Goal: Information Seeking & Learning: Learn about a topic

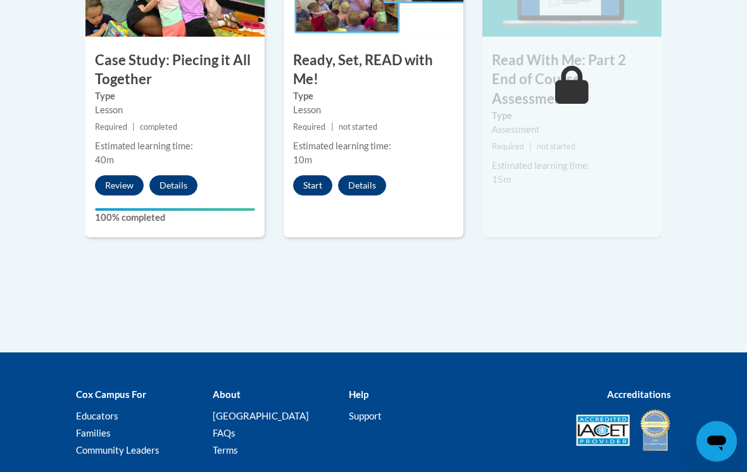
scroll to position [864, 0]
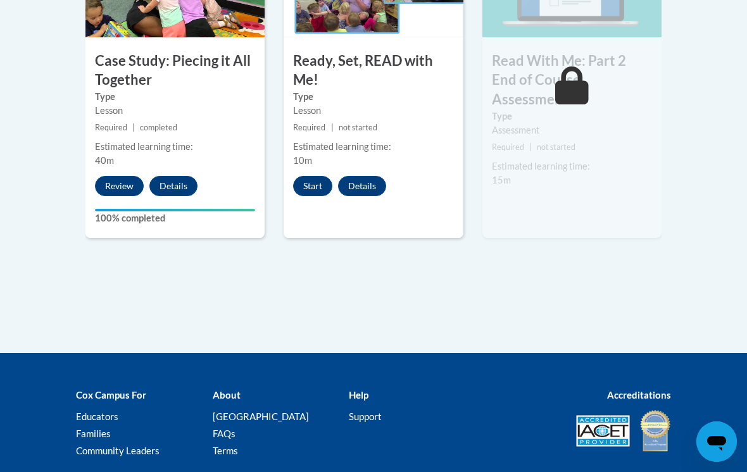
click at [317, 182] on button "Start" at bounding box center [312, 186] width 39 height 20
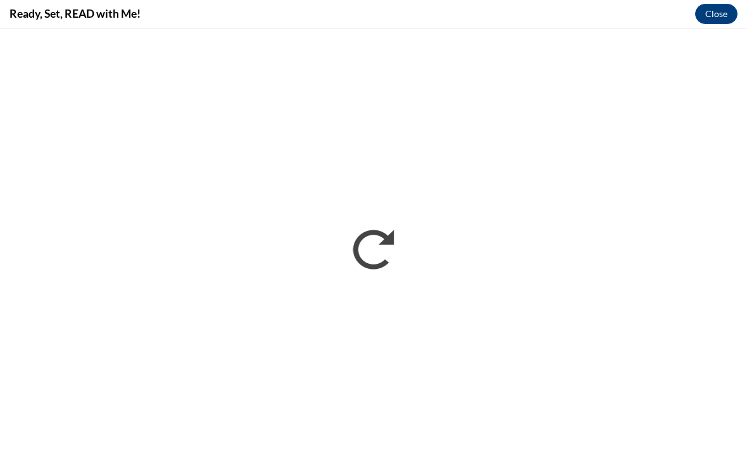
scroll to position [0, 0]
click at [695, 25] on div "Ready, Set, READ with Me! Close" at bounding box center [373, 14] width 747 height 28
click at [694, 19] on div "Ready, Set, READ with Me! Close" at bounding box center [373, 14] width 747 height 28
click at [688, 25] on div "Ready, Set, READ with Me! Close" at bounding box center [373, 14] width 747 height 28
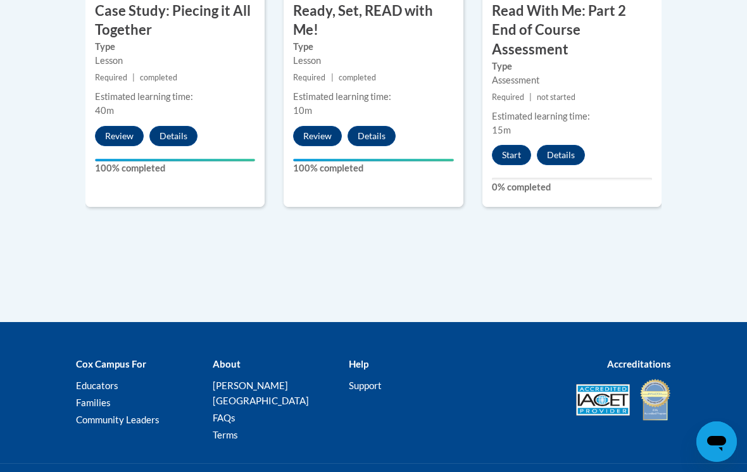
scroll to position [932, 0]
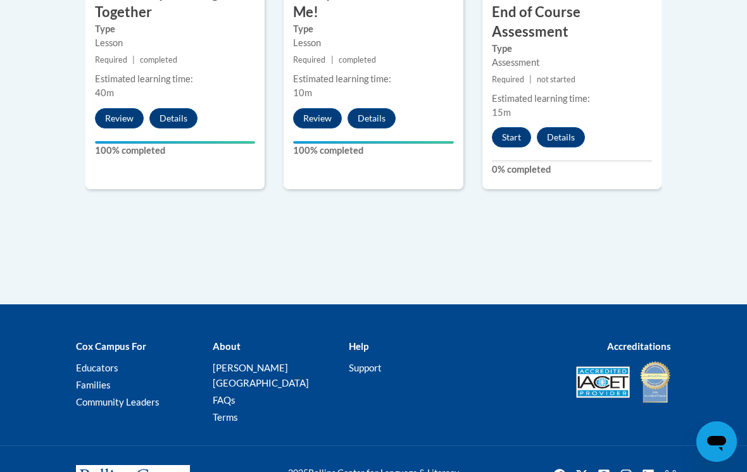
click at [509, 127] on button "Start" at bounding box center [511, 137] width 39 height 20
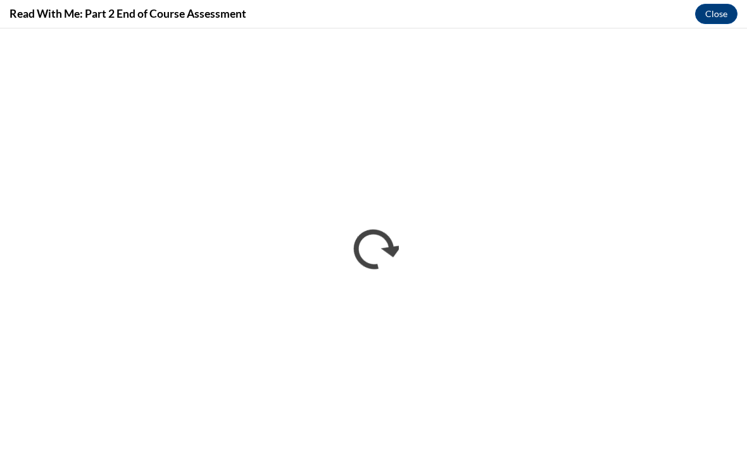
scroll to position [0, 0]
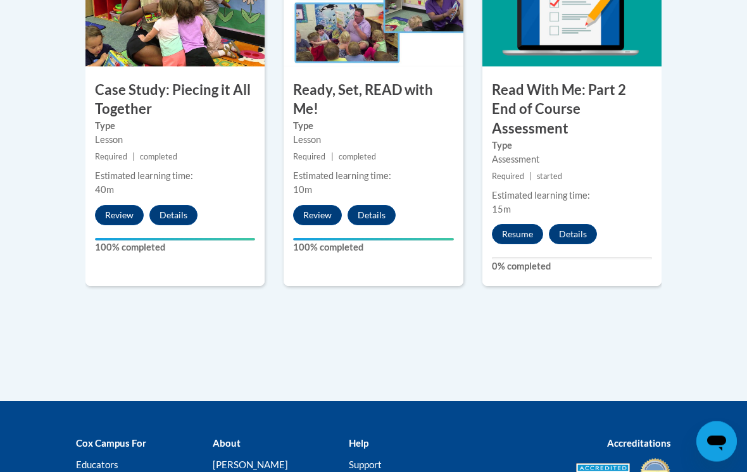
scroll to position [834, 0]
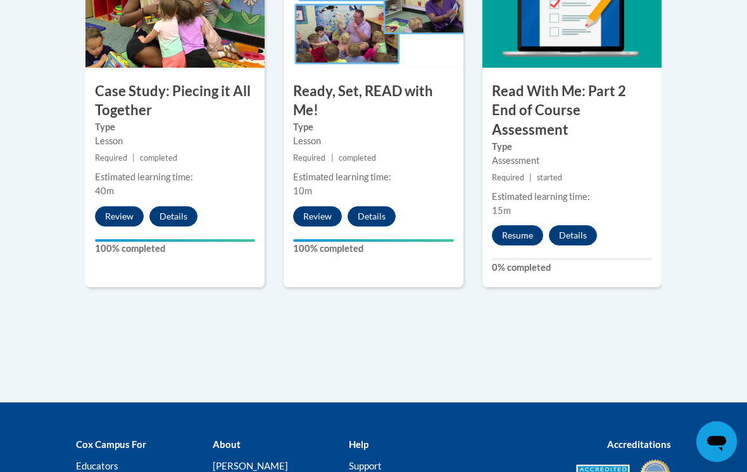
click at [522, 225] on button "Resume" at bounding box center [517, 235] width 51 height 20
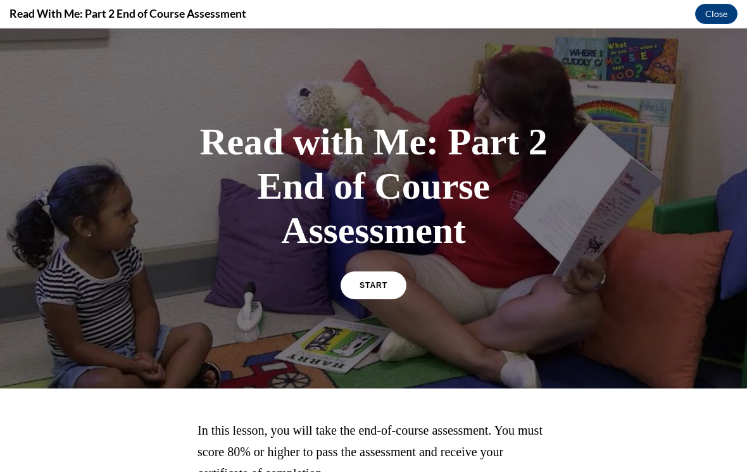
scroll to position [0, 0]
click at [365, 283] on span "START" at bounding box center [374, 285] width 28 height 9
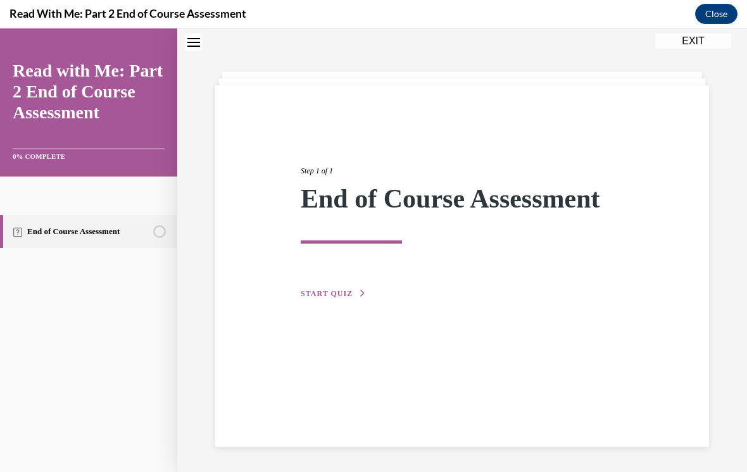
scroll to position [40, 0]
click at [325, 299] on button "START QUIZ" at bounding box center [334, 293] width 66 height 11
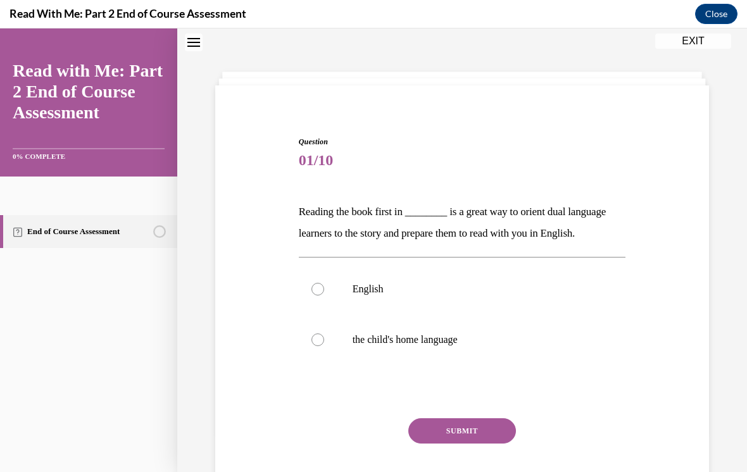
click at [315, 296] on label "English" at bounding box center [462, 289] width 327 height 51
click at [315, 296] on input "English" at bounding box center [318, 289] width 13 height 13
radio input "true"
click at [434, 433] on button "SUBMIT" at bounding box center [462, 431] width 108 height 25
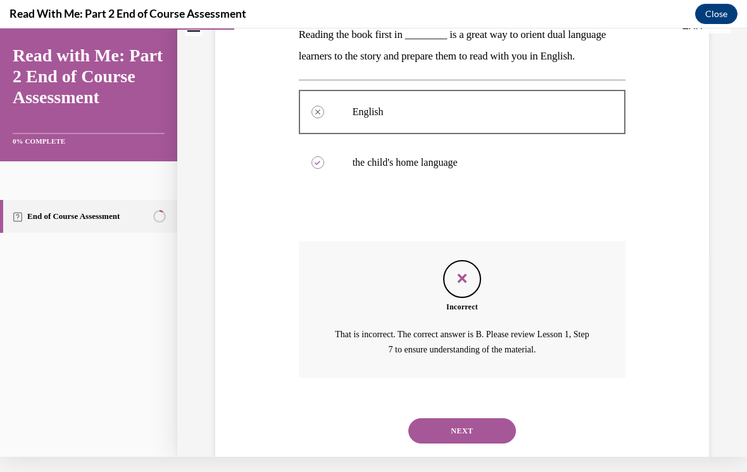
scroll to position [194, 0]
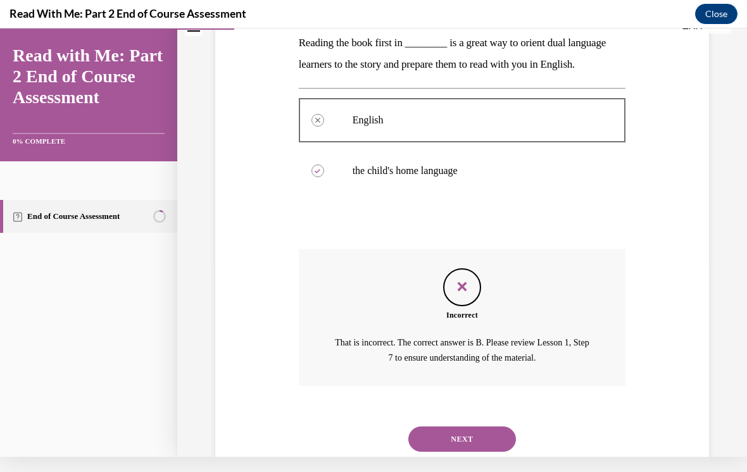
click at [470, 427] on button "NEXT" at bounding box center [462, 439] width 108 height 25
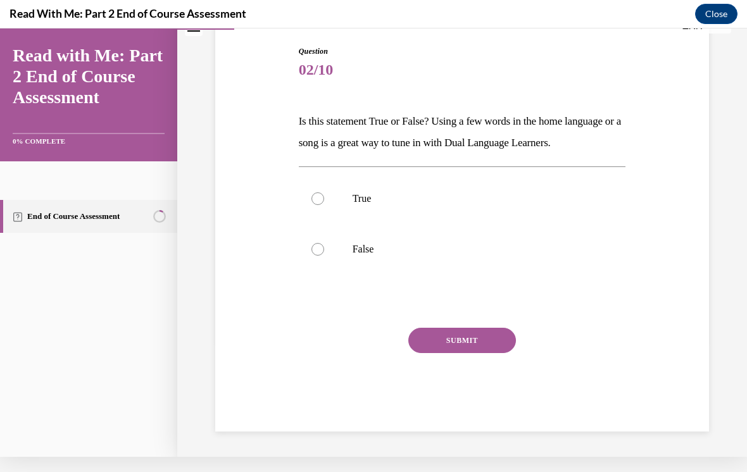
scroll to position [122, 0]
click at [381, 224] on label "True" at bounding box center [462, 199] width 327 height 51
click at [324, 205] on input "True" at bounding box center [318, 199] width 13 height 13
radio input "true"
click at [460, 339] on div "Question 02/10 Is this statement True or False? Using a few words in the home l…" at bounding box center [462, 239] width 327 height 386
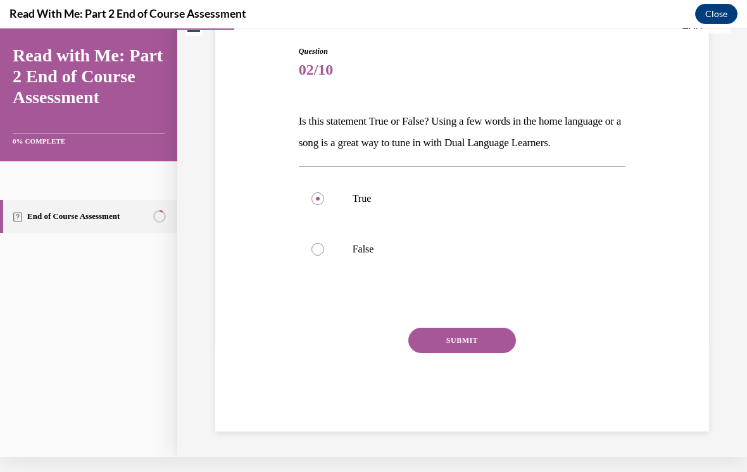
click at [478, 353] on button "SUBMIT" at bounding box center [462, 340] width 108 height 25
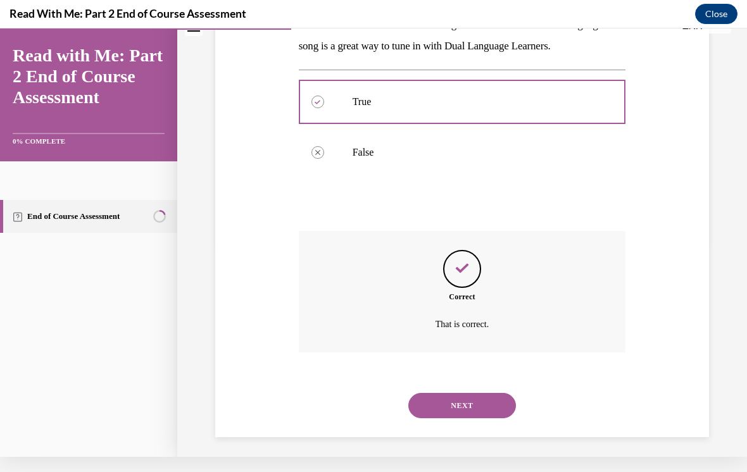
scroll to position [224, 0]
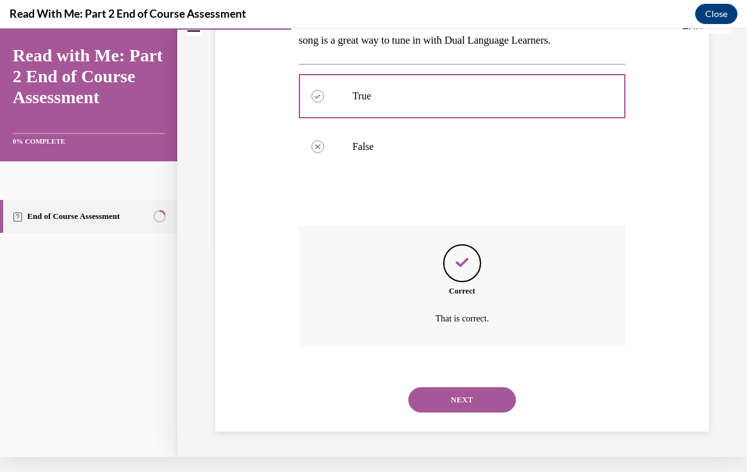
click at [472, 399] on button "NEXT" at bounding box center [462, 400] width 108 height 25
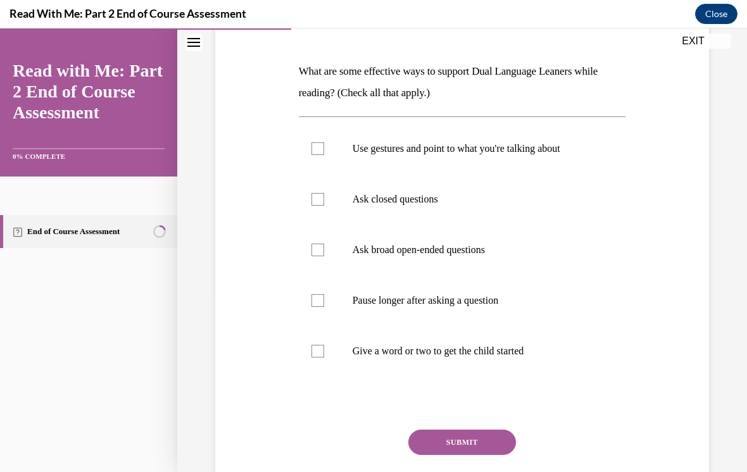
scroll to position [180, 0]
click at [492, 144] on p "Use gestures and point to what you're talking about" at bounding box center [474, 148] width 242 height 13
click at [324, 144] on input "Use gestures and point to what you're talking about" at bounding box center [318, 148] width 13 height 13
checkbox input "true"
click at [406, 201] on p "Ask closed questions" at bounding box center [474, 199] width 242 height 13
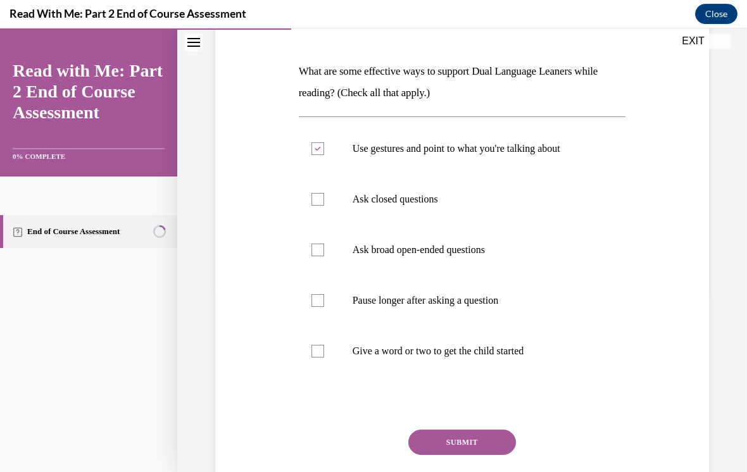
click at [324, 201] on input "Ask closed questions" at bounding box center [318, 199] width 13 height 13
checkbox input "true"
click at [423, 255] on p "Ask broad open-ended questions" at bounding box center [474, 250] width 242 height 13
click at [324, 255] on input "Ask broad open-ended questions" at bounding box center [318, 250] width 13 height 13
checkbox input "true"
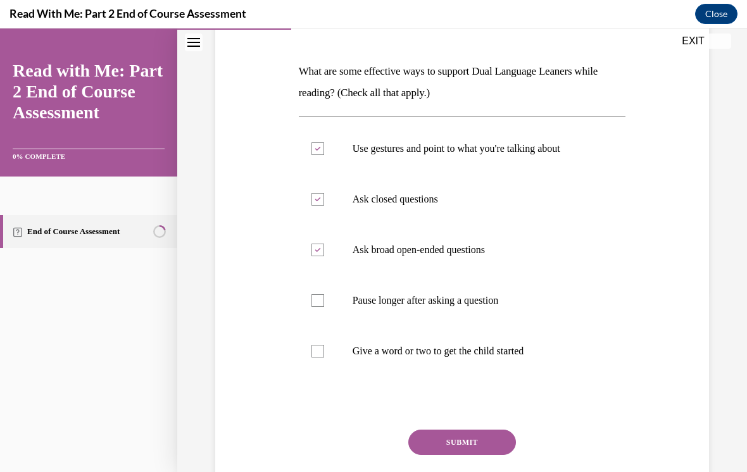
click at [472, 421] on div "Question 03/10 What are some effective ways to support Dual Language Leaners wh…" at bounding box center [462, 265] width 327 height 538
click at [473, 446] on button "SUBMIT" at bounding box center [462, 442] width 108 height 25
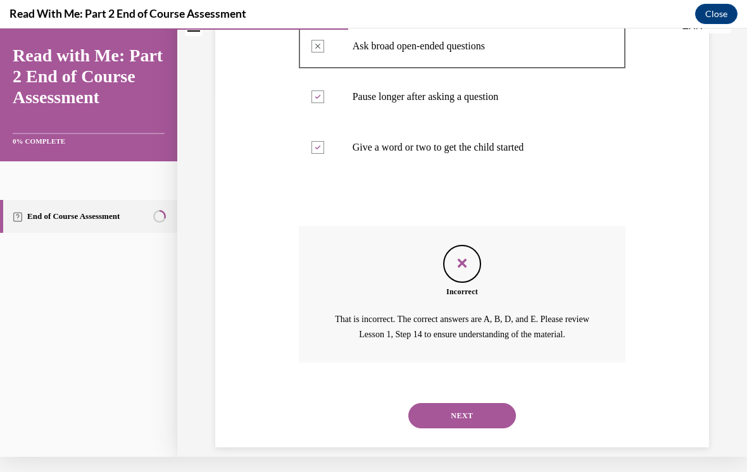
scroll to position [369, 0]
click at [502, 404] on button "NEXT" at bounding box center [462, 416] width 108 height 25
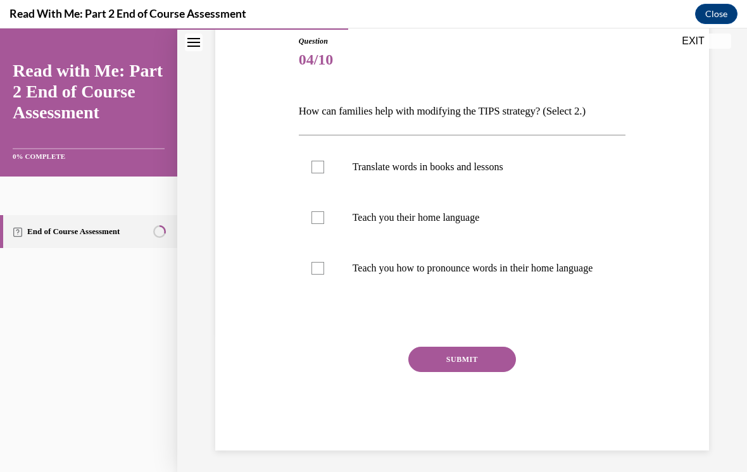
click at [398, 222] on p "Teach you their home language" at bounding box center [474, 218] width 242 height 13
click at [324, 222] on input "Teach you their home language" at bounding box center [318, 218] width 13 height 13
checkbox input "true"
click at [437, 165] on p "Translate words in books and lessons" at bounding box center [474, 167] width 242 height 13
click at [324, 165] on input "Translate words in books and lessons" at bounding box center [318, 167] width 13 height 13
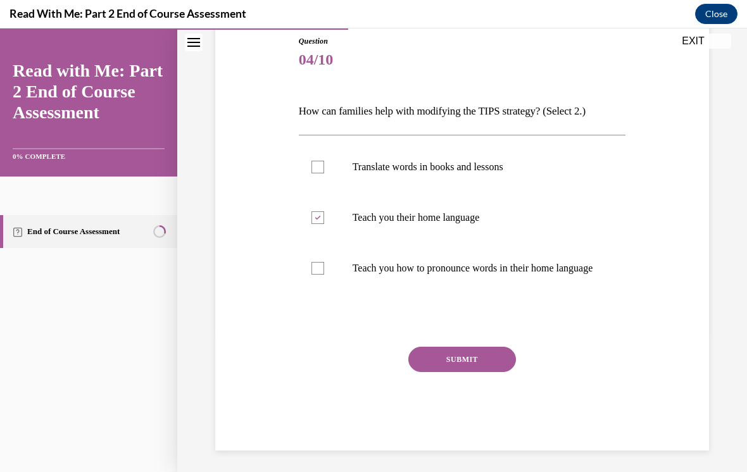
checkbox input "true"
click at [469, 370] on button "SUBMIT" at bounding box center [462, 359] width 108 height 25
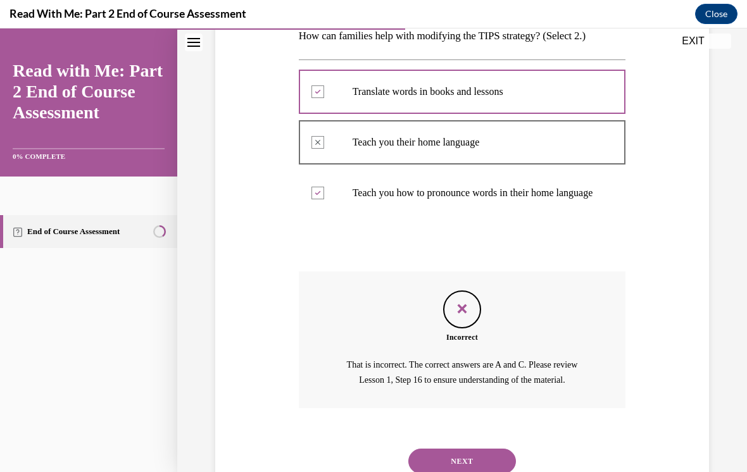
scroll to position [258, 0]
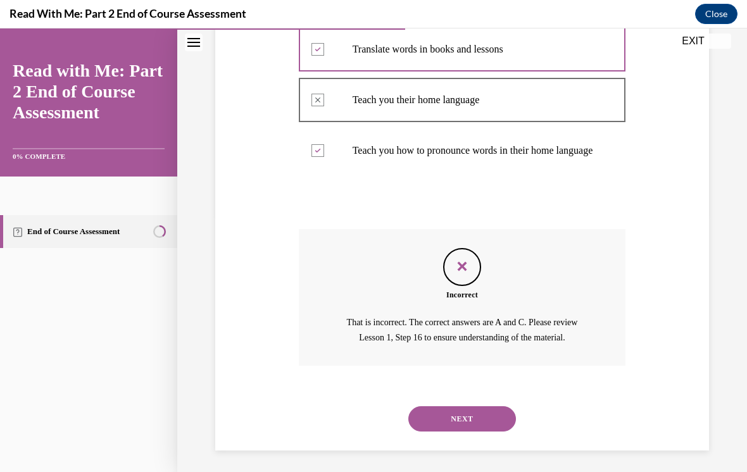
click at [495, 421] on button "NEXT" at bounding box center [462, 419] width 108 height 25
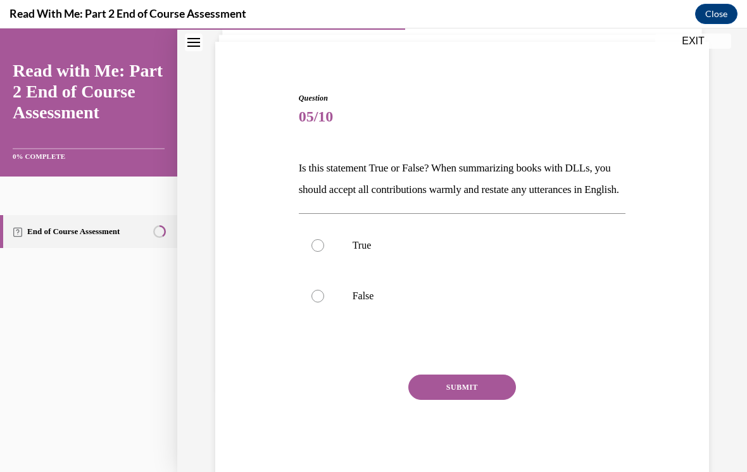
scroll to position [83, 0]
click at [327, 267] on label "True" at bounding box center [462, 246] width 327 height 51
click at [324, 253] on input "True" at bounding box center [318, 246] width 13 height 13
radio input "true"
click at [450, 401] on button "SUBMIT" at bounding box center [462, 388] width 108 height 25
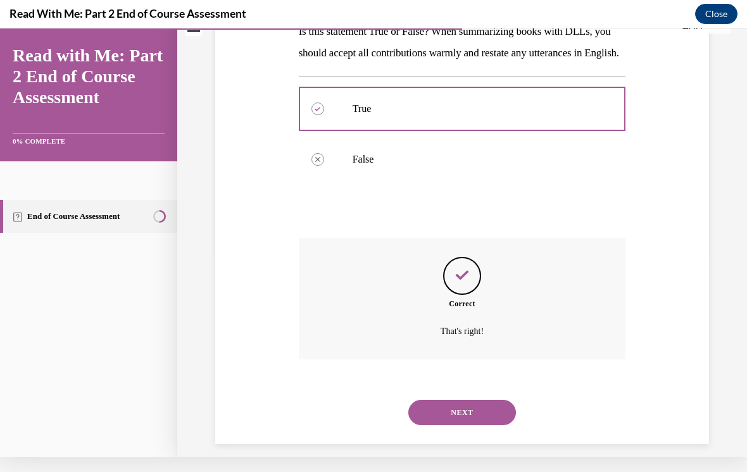
scroll to position [224, 0]
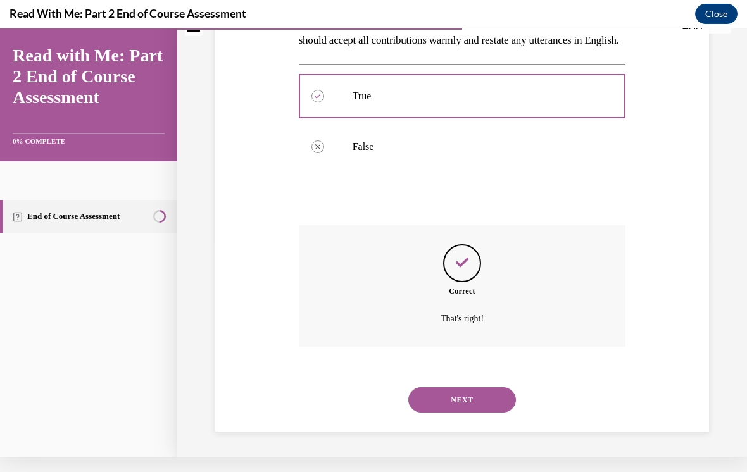
click at [446, 407] on button "NEXT" at bounding box center [462, 400] width 108 height 25
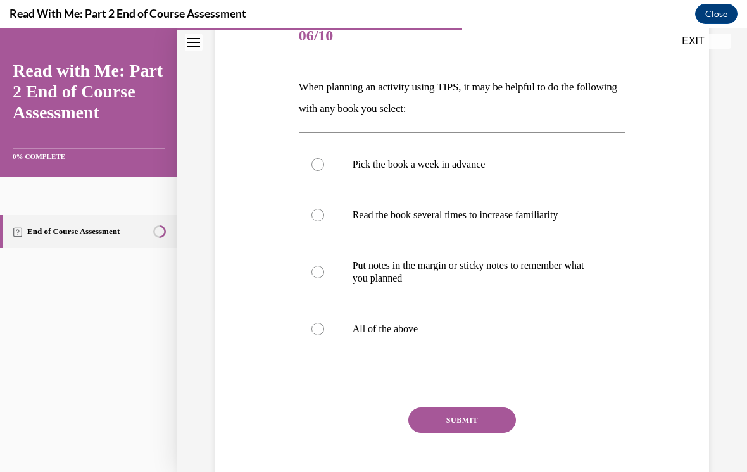
scroll to position [165, 0]
click at [331, 277] on label "Put notes in the margin or sticky notes to remember what you planned" at bounding box center [462, 272] width 327 height 63
click at [324, 277] on input "Put notes in the margin or sticky notes to remember what you planned" at bounding box center [318, 272] width 13 height 13
radio input "true"
click at [327, 268] on label "Put notes in the margin or sticky notes to remember what you planned" at bounding box center [462, 272] width 327 height 63
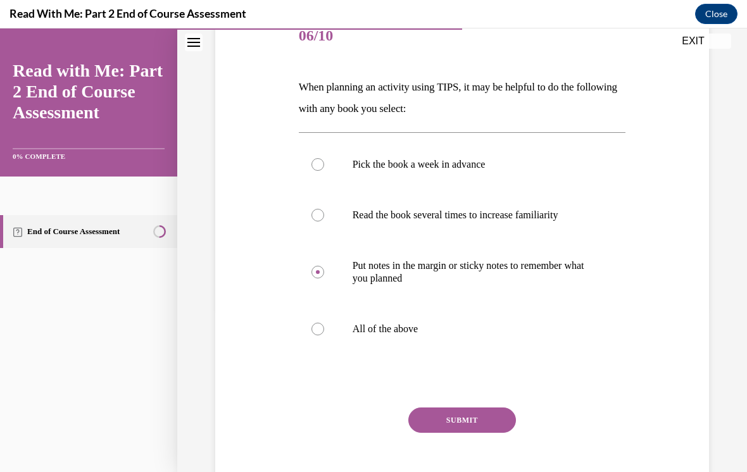
click at [324, 268] on input "Put notes in the margin or sticky notes to remember what you planned" at bounding box center [318, 272] width 13 height 13
click at [329, 332] on label "All of the above" at bounding box center [462, 329] width 327 height 51
click at [324, 332] on input "All of the above" at bounding box center [318, 329] width 13 height 13
radio input "true"
click at [436, 417] on button "SUBMIT" at bounding box center [462, 420] width 108 height 25
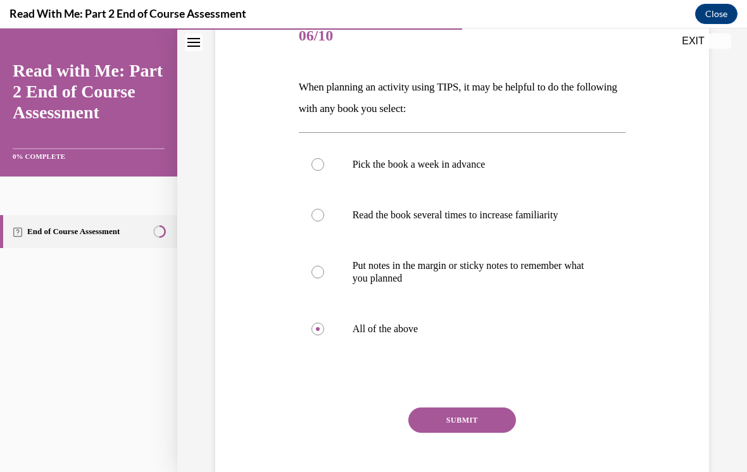
scroll to position [15, 0]
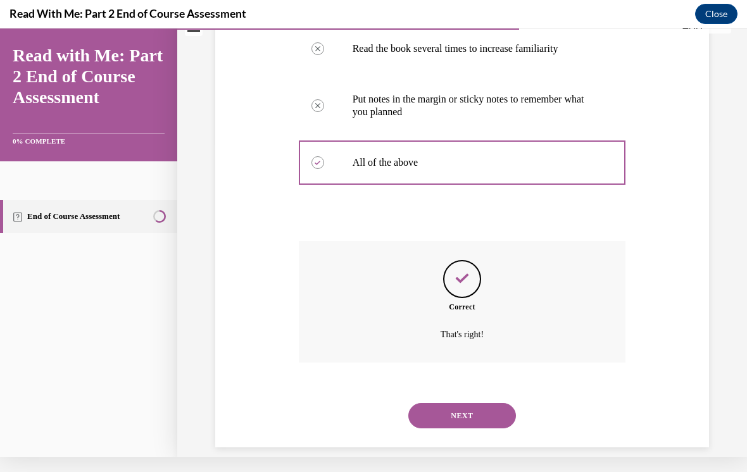
click at [465, 406] on button "NEXT" at bounding box center [462, 415] width 108 height 25
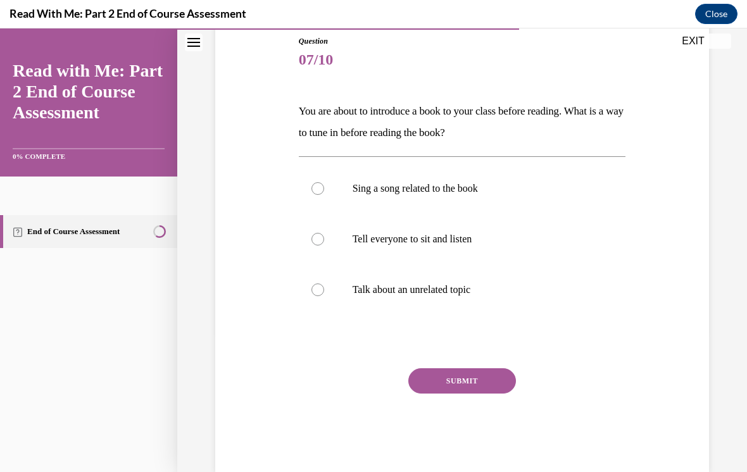
click at [329, 231] on label "Tell everyone to sit and listen" at bounding box center [462, 239] width 327 height 51
click at [324, 233] on input "Tell everyone to sit and listen" at bounding box center [318, 239] width 13 height 13
radio input "true"
click at [445, 386] on button "SUBMIT" at bounding box center [462, 381] width 108 height 25
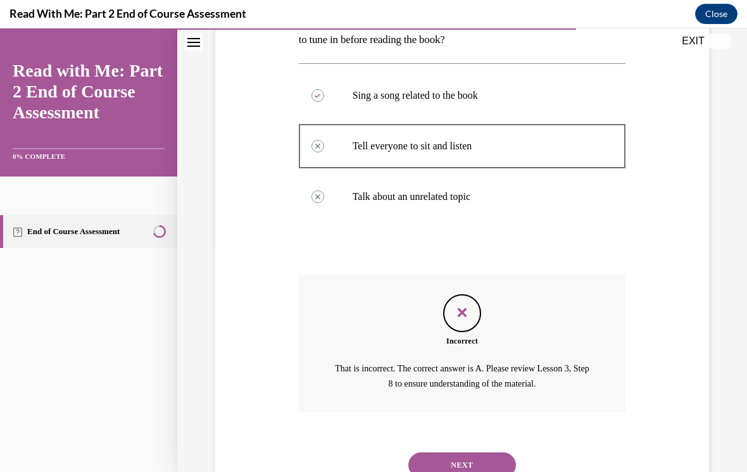
scroll to position [267, 0]
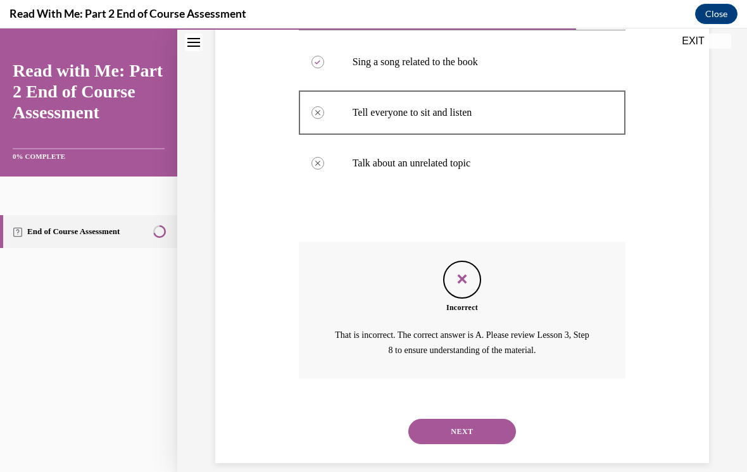
click at [492, 419] on button "NEXT" at bounding box center [462, 431] width 108 height 25
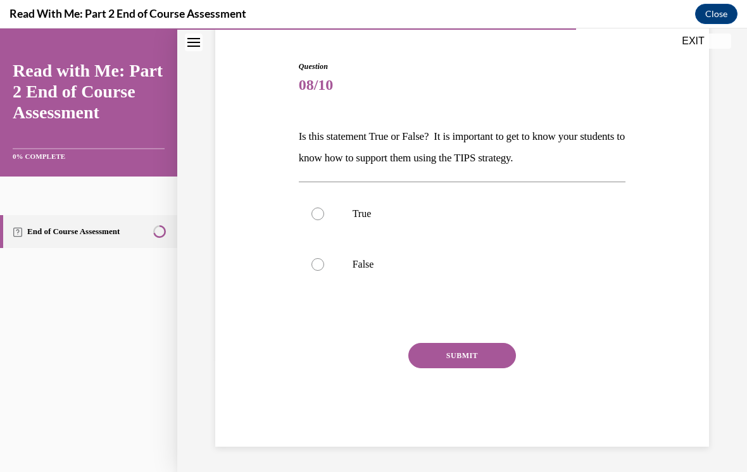
scroll to position [100, 0]
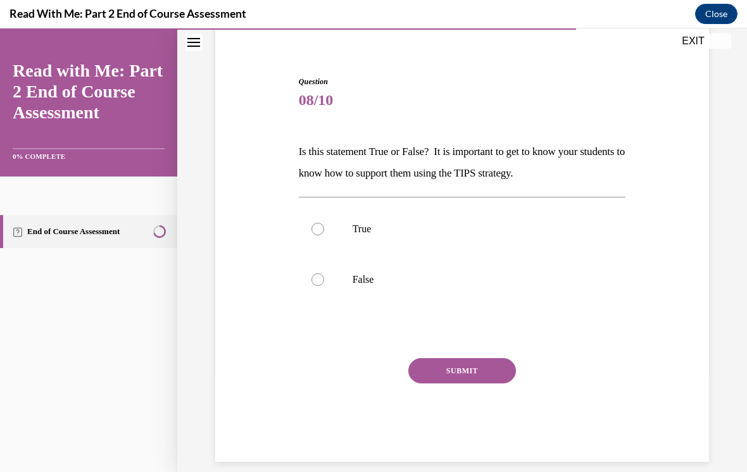
click at [426, 232] on p "True" at bounding box center [474, 229] width 242 height 13
click at [324, 232] on input "True" at bounding box center [318, 229] width 13 height 13
radio input "true"
click at [484, 375] on button "SUBMIT" at bounding box center [462, 370] width 108 height 25
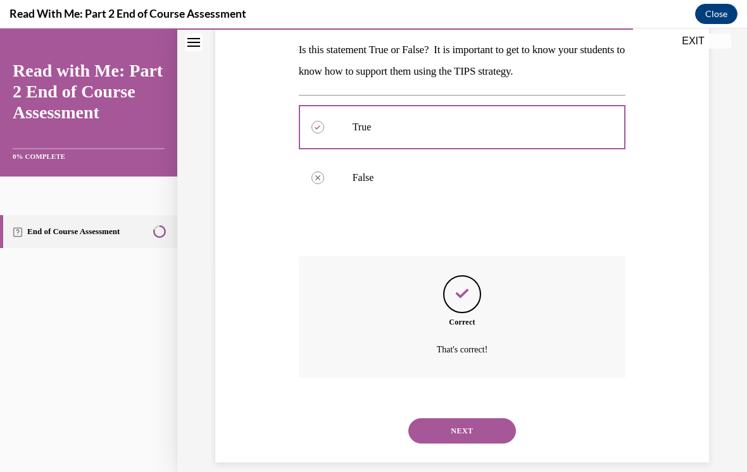
click at [483, 422] on button "NEXT" at bounding box center [462, 431] width 108 height 25
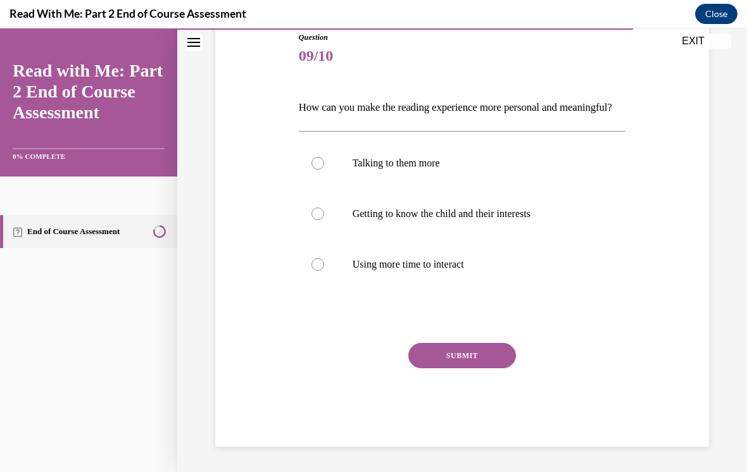
scroll to position [141, 0]
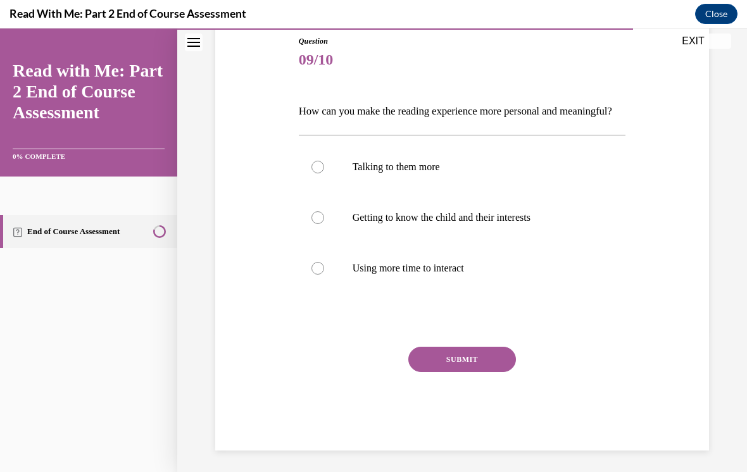
click at [400, 224] on p "Getting to know the child and their interests" at bounding box center [474, 218] width 242 height 13
click at [324, 224] on input "Getting to know the child and their interests" at bounding box center [318, 218] width 13 height 13
radio input "true"
click at [482, 372] on button "SUBMIT" at bounding box center [462, 359] width 108 height 25
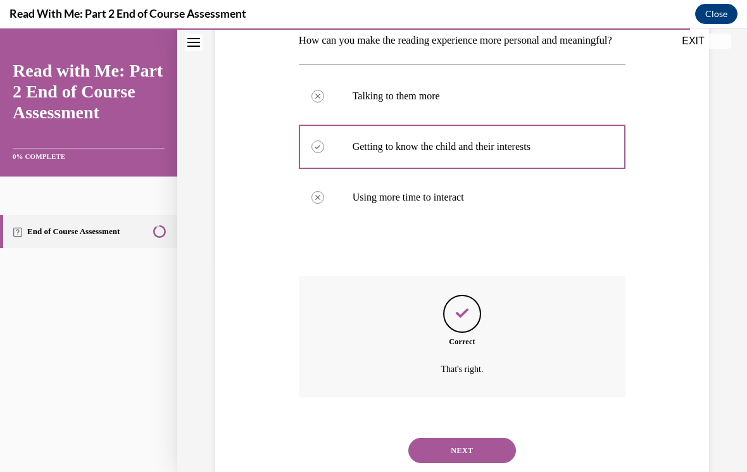
scroll to position [253, 0]
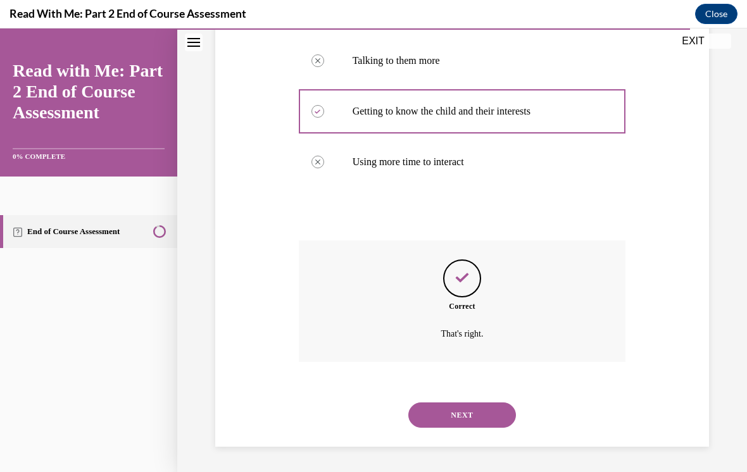
click at [473, 417] on button "NEXT" at bounding box center [462, 415] width 108 height 25
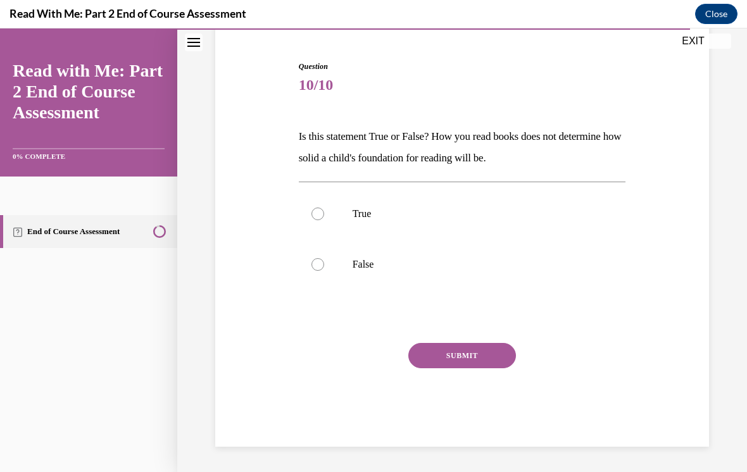
scroll to position [100, 0]
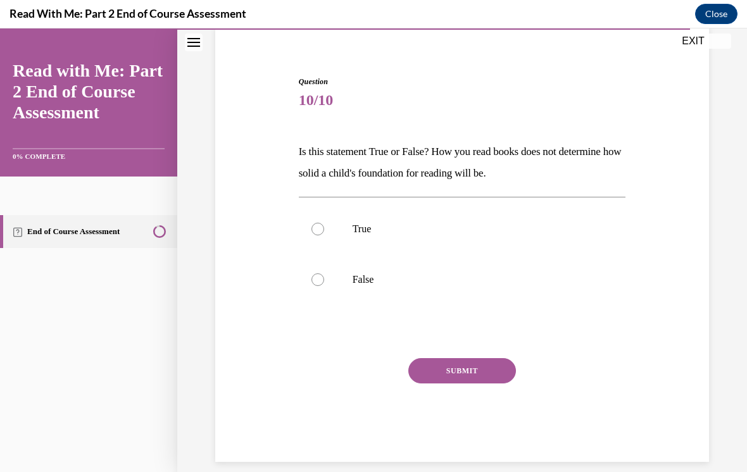
click at [396, 230] on p "True" at bounding box center [474, 229] width 242 height 13
click at [324, 230] on input "True" at bounding box center [318, 229] width 13 height 13
radio input "true"
click at [469, 366] on button "SUBMIT" at bounding box center [462, 370] width 108 height 25
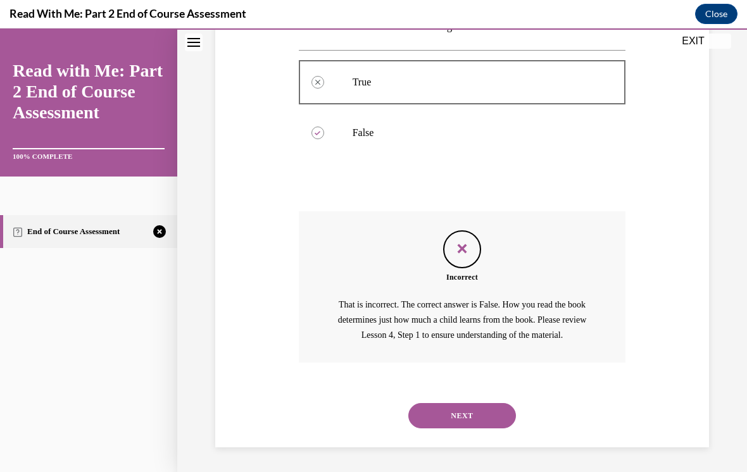
scroll to position [205, 0]
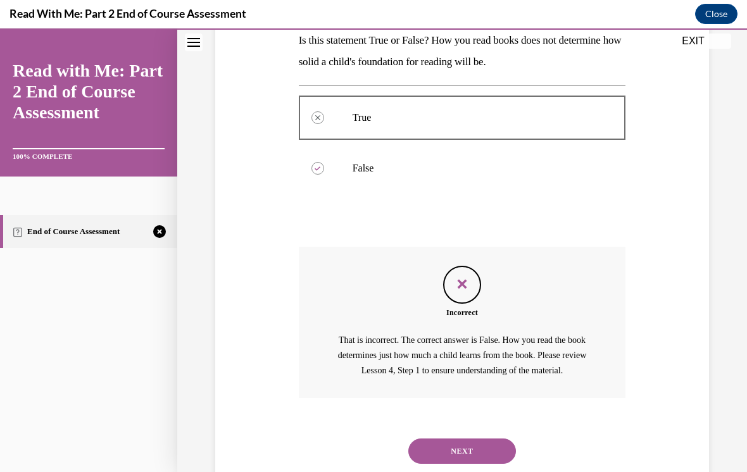
click at [488, 439] on button "NEXT" at bounding box center [462, 451] width 108 height 25
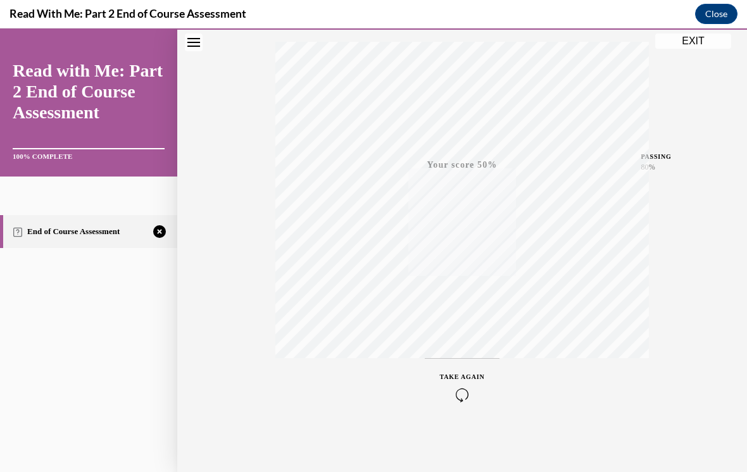
click at [481, 394] on icon "button" at bounding box center [462, 395] width 45 height 14
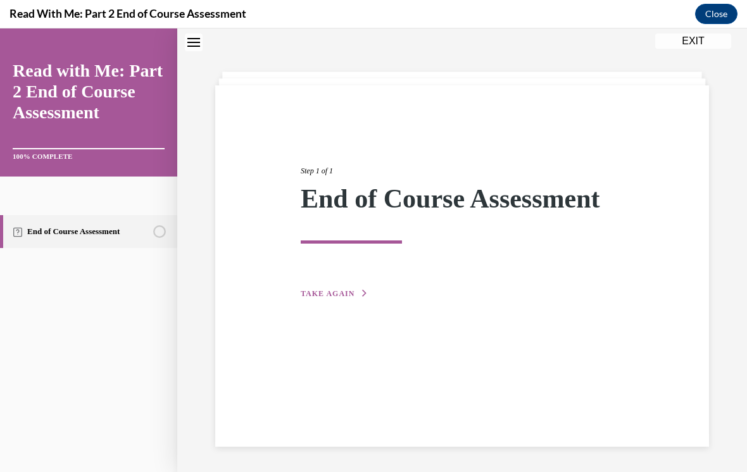
scroll to position [40, 0]
click at [343, 298] on span "TAKE AGAIN" at bounding box center [328, 293] width 54 height 9
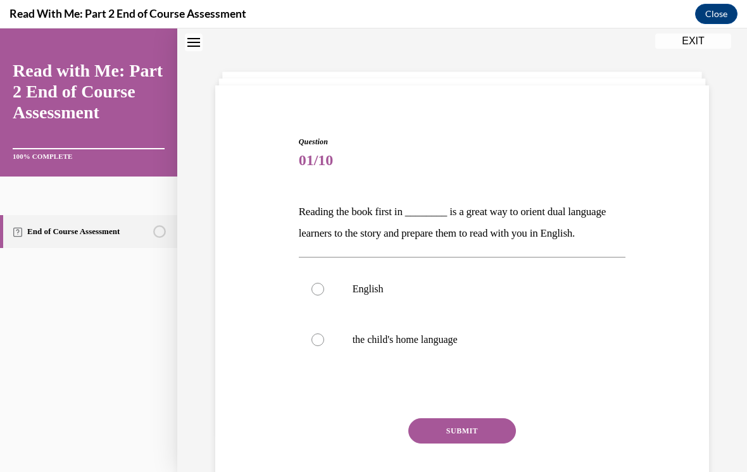
click at [421, 340] on p "the child's home language" at bounding box center [474, 340] width 242 height 13
click at [324, 340] on input "the child's home language" at bounding box center [318, 340] width 13 height 13
radio input "true"
click at [479, 431] on button "SUBMIT" at bounding box center [462, 431] width 108 height 25
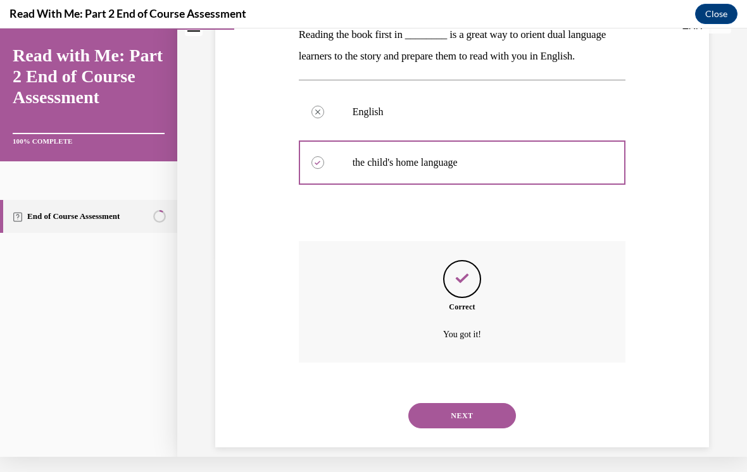
click at [495, 403] on button "NEXT" at bounding box center [462, 415] width 108 height 25
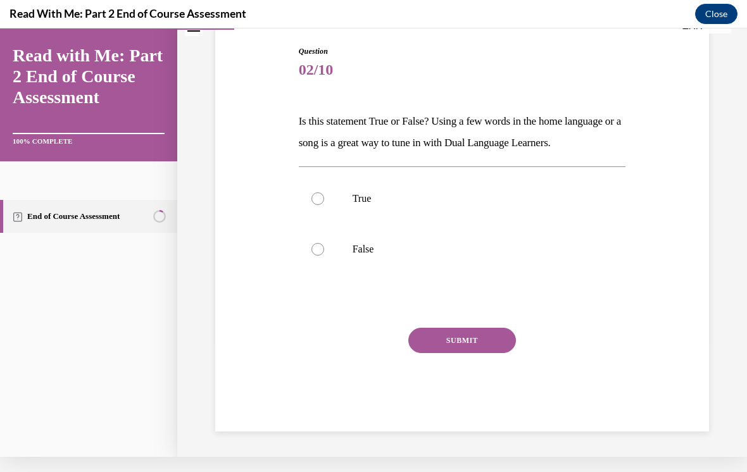
scroll to position [122, 0]
click at [390, 205] on p "True" at bounding box center [474, 199] width 242 height 13
click at [324, 205] on input "True" at bounding box center [318, 199] width 13 height 13
radio input "true"
click at [500, 353] on button "SUBMIT" at bounding box center [462, 340] width 108 height 25
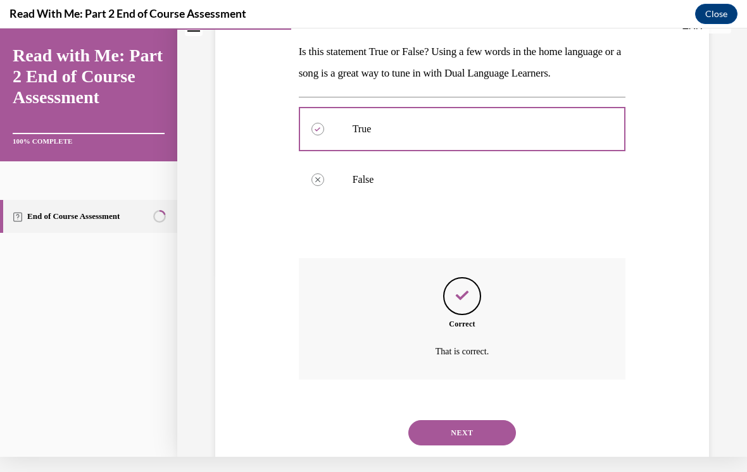
scroll to position [224, 0]
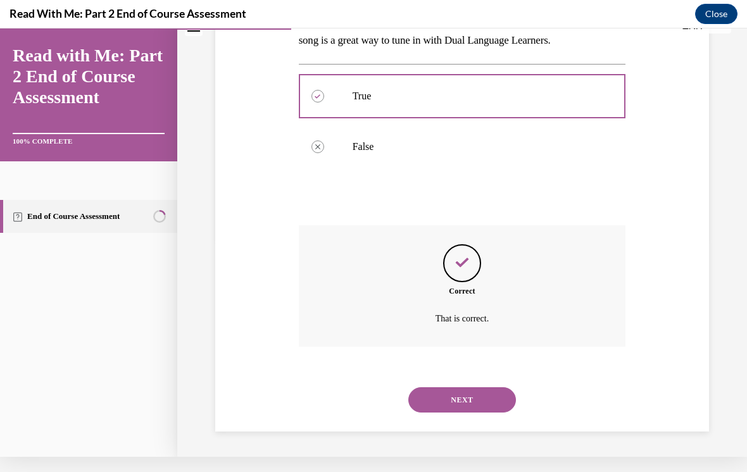
click at [482, 412] on button "NEXT" at bounding box center [462, 400] width 108 height 25
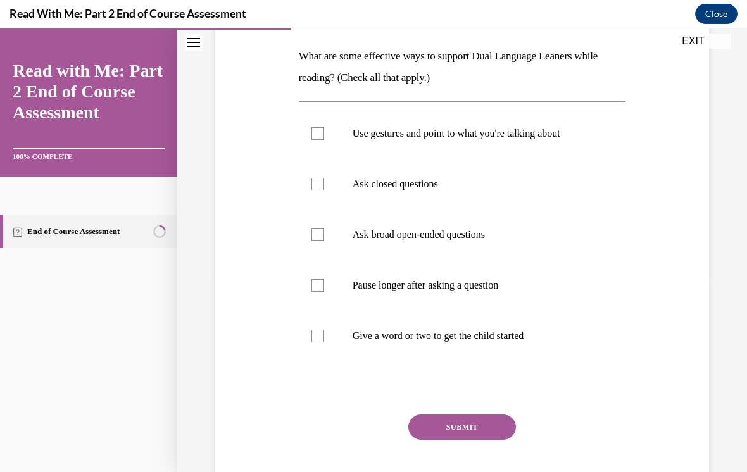
scroll to position [195, 0]
click at [495, 196] on label "Ask closed questions" at bounding box center [462, 185] width 327 height 51
click at [324, 191] on input "Ask closed questions" at bounding box center [318, 185] width 13 height 13
checkbox input "true"
click at [495, 139] on p "Use gestures and point to what you're talking about" at bounding box center [474, 134] width 242 height 13
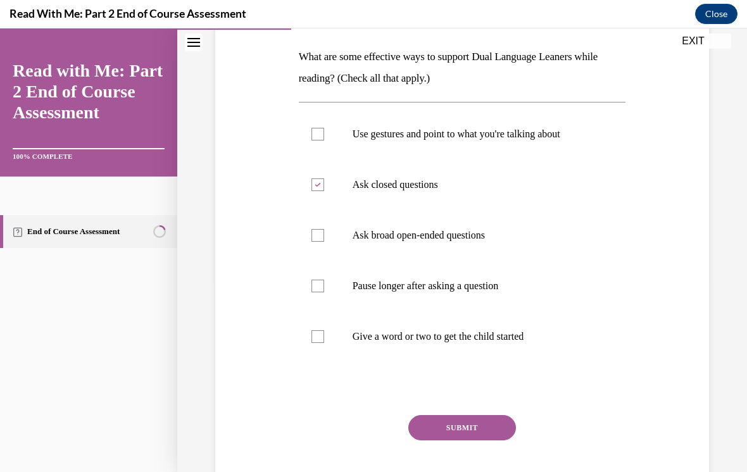
click at [324, 139] on input "Use gestures and point to what you're talking about" at bounding box center [318, 134] width 13 height 13
checkbox input "true"
click at [532, 348] on label "Give a word or two to get the child started" at bounding box center [462, 337] width 327 height 51
click at [324, 343] on input "Give a word or two to get the child started" at bounding box center [318, 337] width 13 height 13
checkbox input "true"
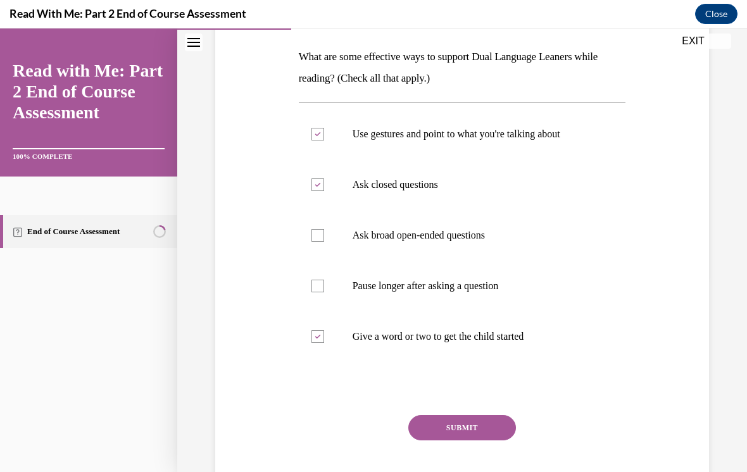
click at [487, 429] on button "SUBMIT" at bounding box center [462, 427] width 108 height 25
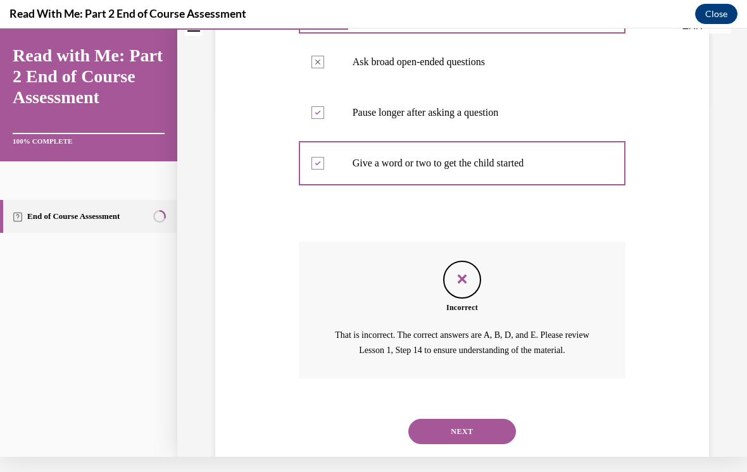
scroll to position [369, 0]
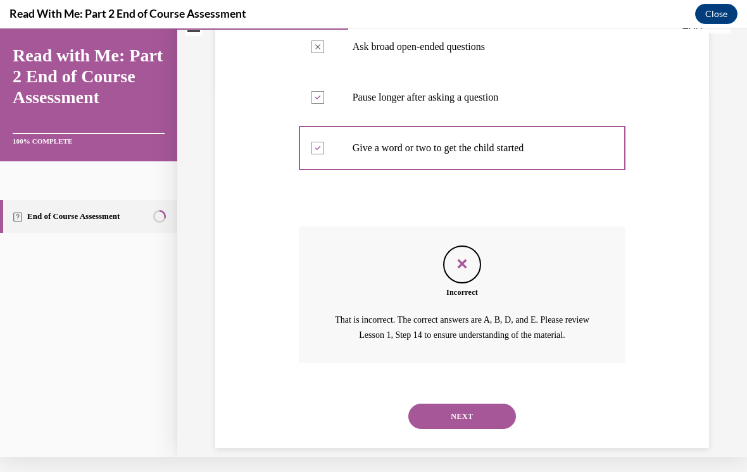
click at [498, 404] on button "NEXT" at bounding box center [462, 416] width 108 height 25
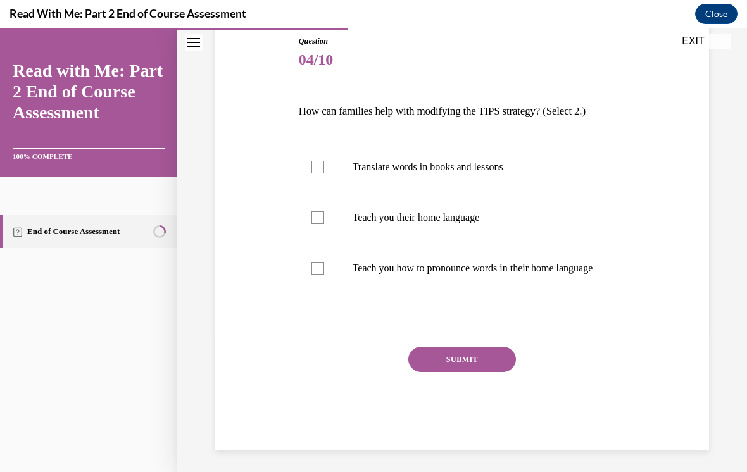
click at [479, 168] on p "Translate words in books and lessons" at bounding box center [474, 167] width 242 height 13
click at [324, 168] on input "Translate words in books and lessons" at bounding box center [318, 167] width 13 height 13
checkbox input "true"
click at [529, 275] on p "Teach you how to pronounce words in their home language" at bounding box center [474, 268] width 242 height 13
click at [324, 275] on input "Teach you how to pronounce words in their home language" at bounding box center [318, 268] width 13 height 13
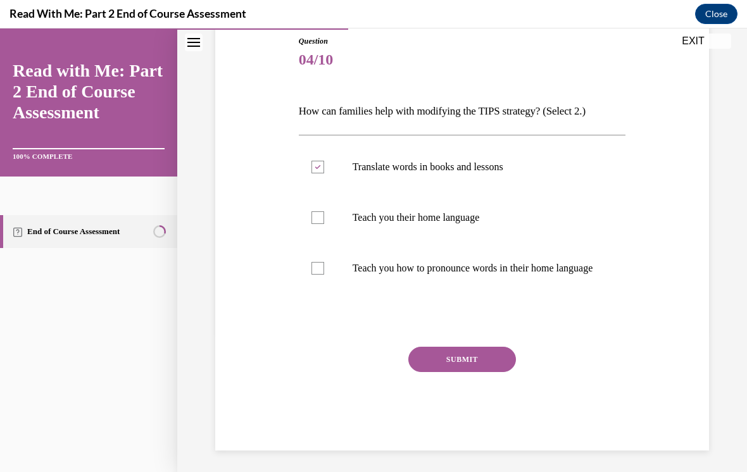
checkbox input "true"
click at [491, 372] on button "SUBMIT" at bounding box center [462, 359] width 108 height 25
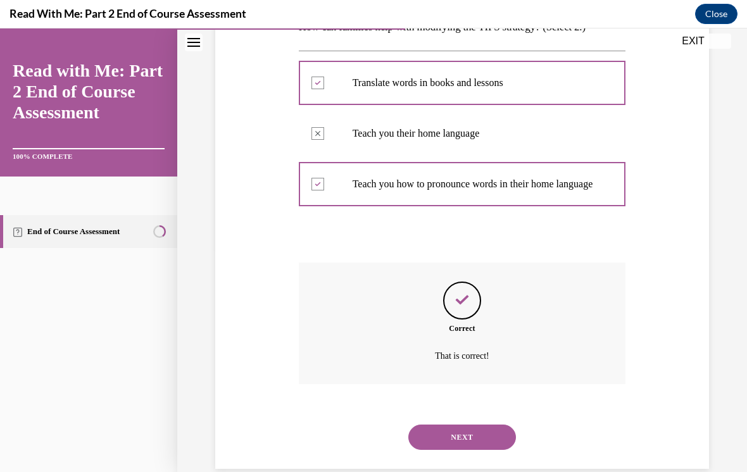
scroll to position [244, 0]
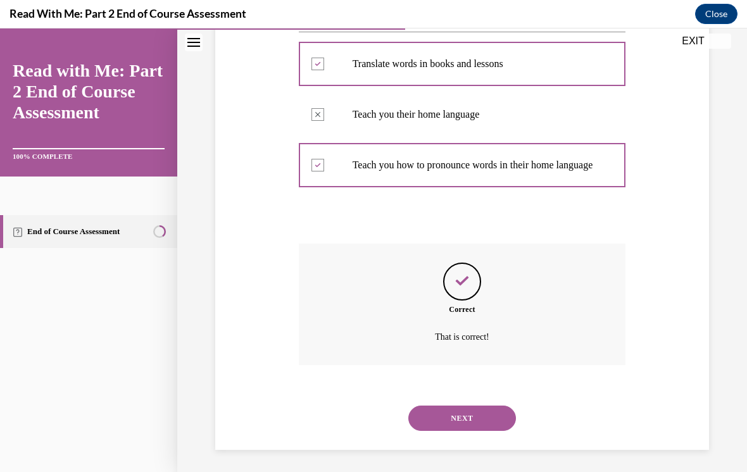
click at [502, 410] on button "NEXT" at bounding box center [462, 418] width 108 height 25
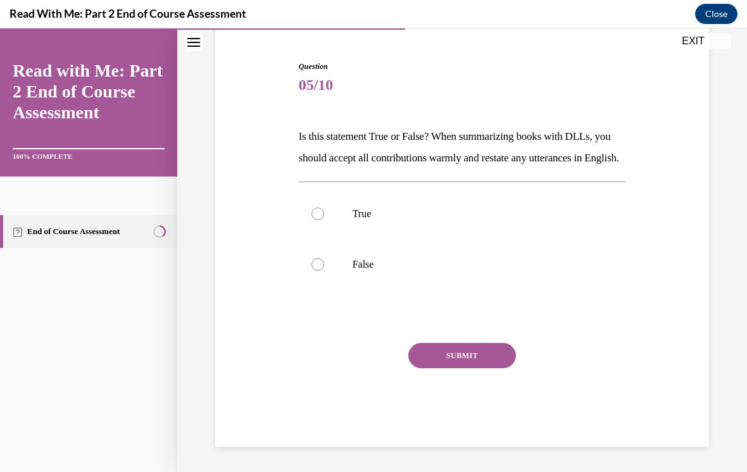
scroll to position [122, 0]
click at [519, 239] on label "True" at bounding box center [462, 214] width 327 height 51
click at [324, 220] on input "True" at bounding box center [318, 214] width 13 height 13
radio input "true"
click at [494, 369] on button "SUBMIT" at bounding box center [462, 355] width 108 height 25
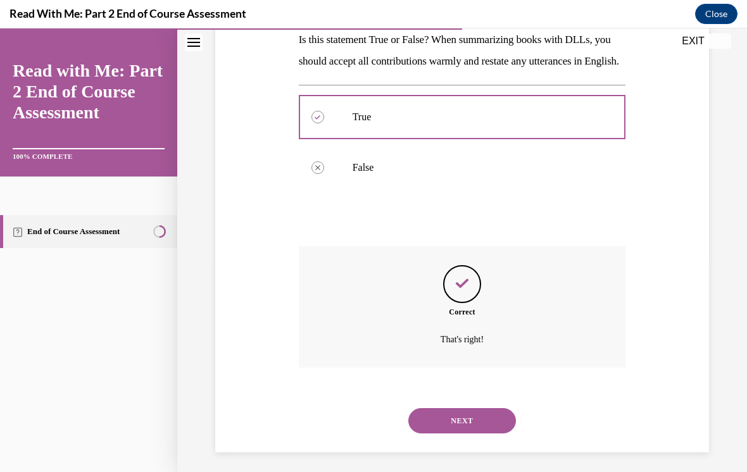
scroll to position [224, 0]
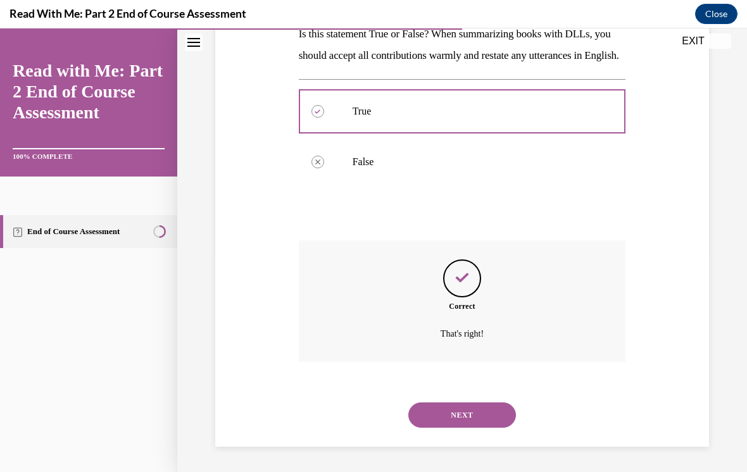
click at [472, 419] on button "NEXT" at bounding box center [462, 415] width 108 height 25
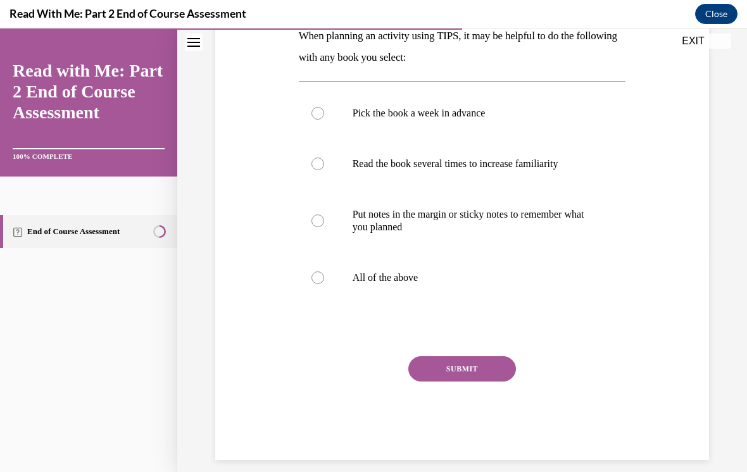
scroll to position [214, 0]
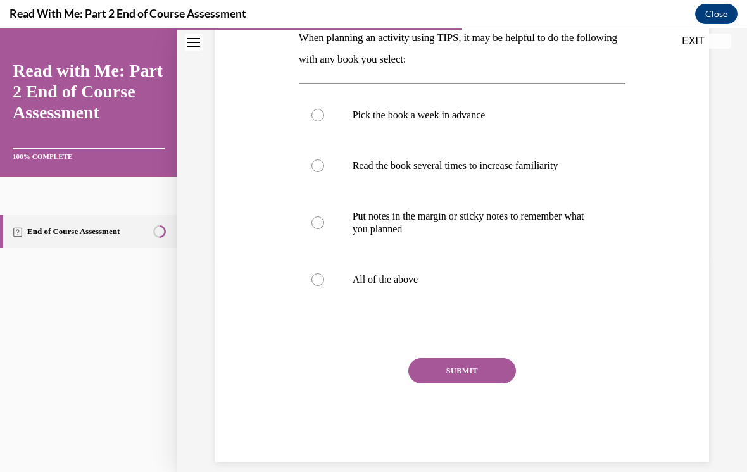
click at [503, 268] on label "All of the above" at bounding box center [462, 280] width 327 height 51
click at [324, 274] on input "All of the above" at bounding box center [318, 280] width 13 height 13
radio input "true"
click at [490, 371] on button "SUBMIT" at bounding box center [462, 370] width 108 height 25
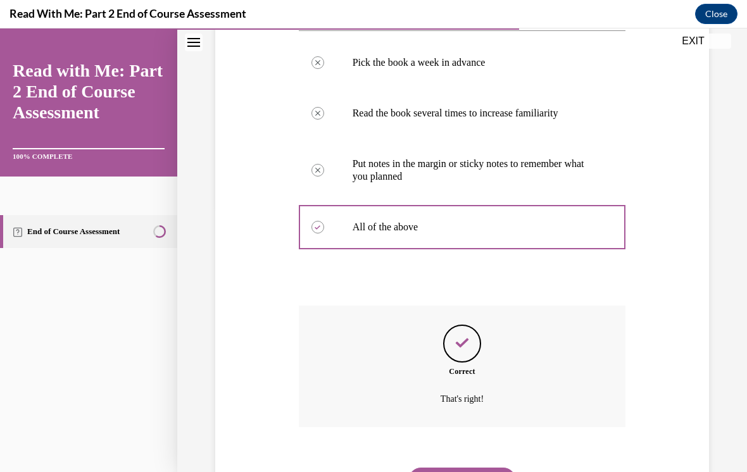
scroll to position [316, 0]
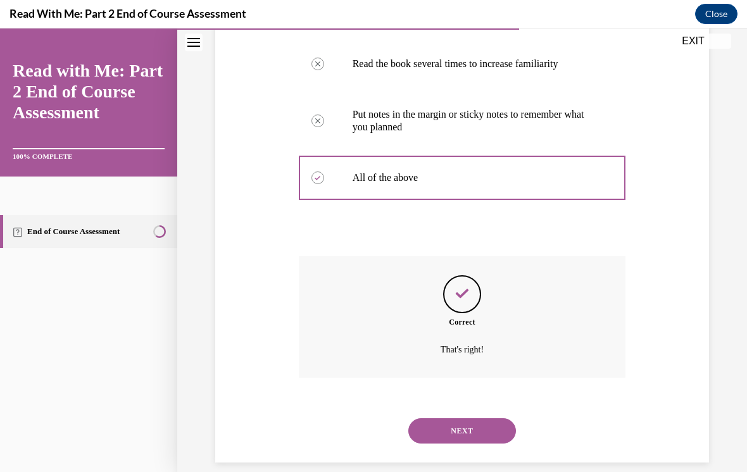
click at [486, 419] on button "NEXT" at bounding box center [462, 431] width 108 height 25
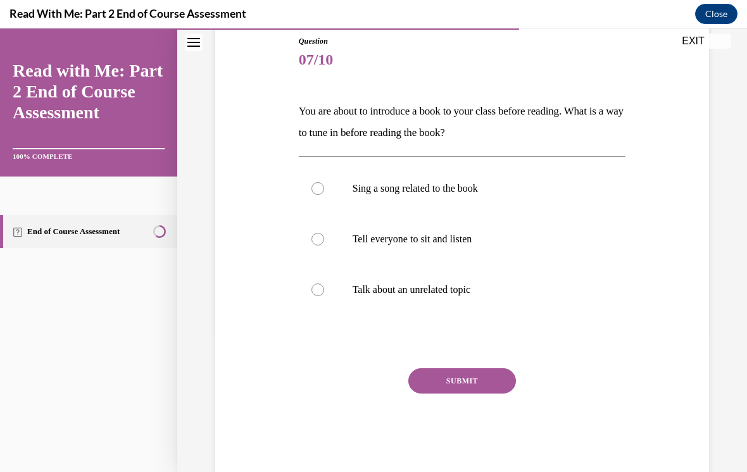
click at [491, 180] on label "Sing a song related to the book" at bounding box center [462, 188] width 327 height 51
click at [324, 182] on input "Sing a song related to the book" at bounding box center [318, 188] width 13 height 13
radio input "true"
click at [496, 374] on button "SUBMIT" at bounding box center [462, 381] width 108 height 25
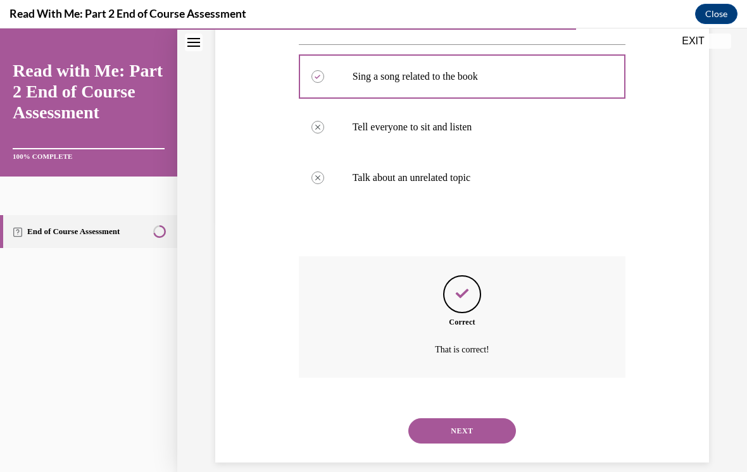
click at [490, 419] on button "NEXT" at bounding box center [462, 431] width 108 height 25
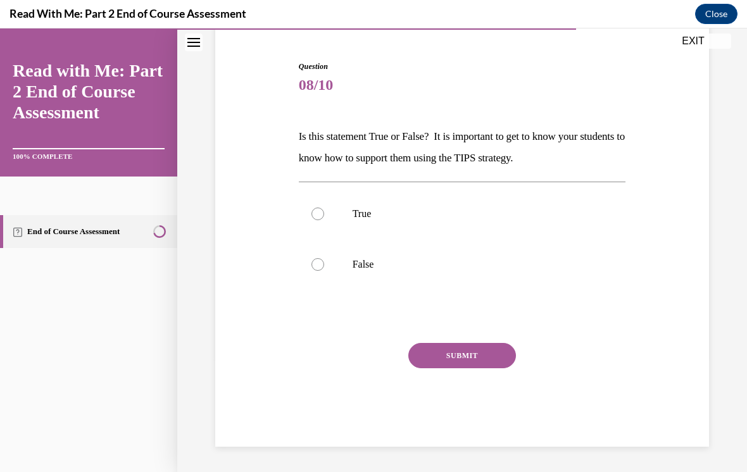
scroll to position [100, 0]
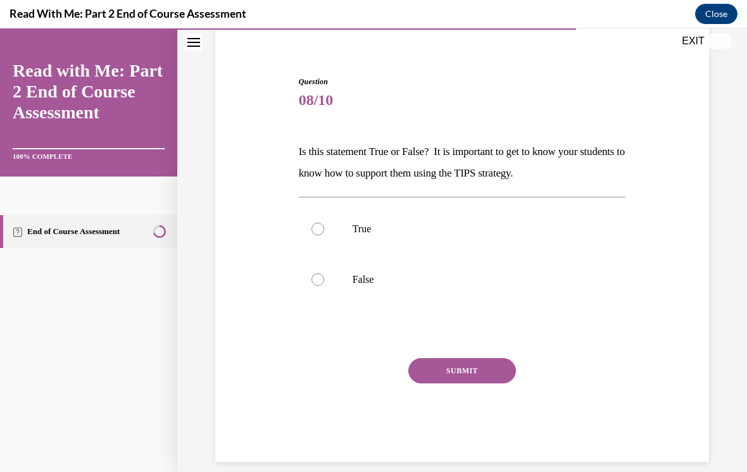
click at [513, 225] on p "True" at bounding box center [474, 229] width 242 height 13
click at [324, 225] on input "True" at bounding box center [318, 229] width 13 height 13
radio input "true"
click at [498, 371] on button "SUBMIT" at bounding box center [462, 370] width 108 height 25
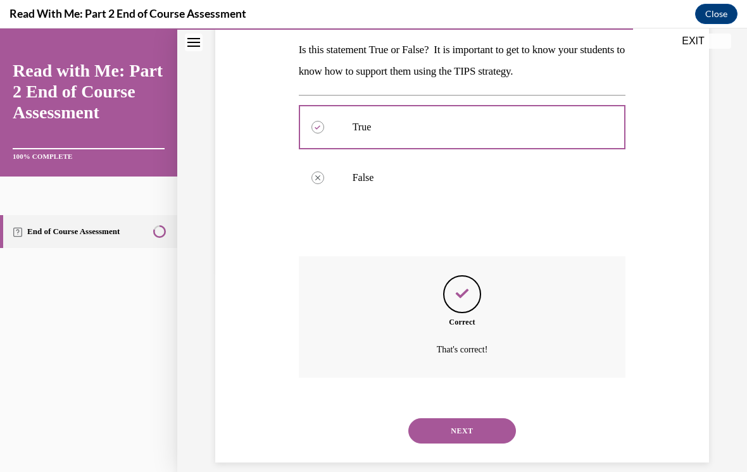
click at [487, 419] on button "NEXT" at bounding box center [462, 431] width 108 height 25
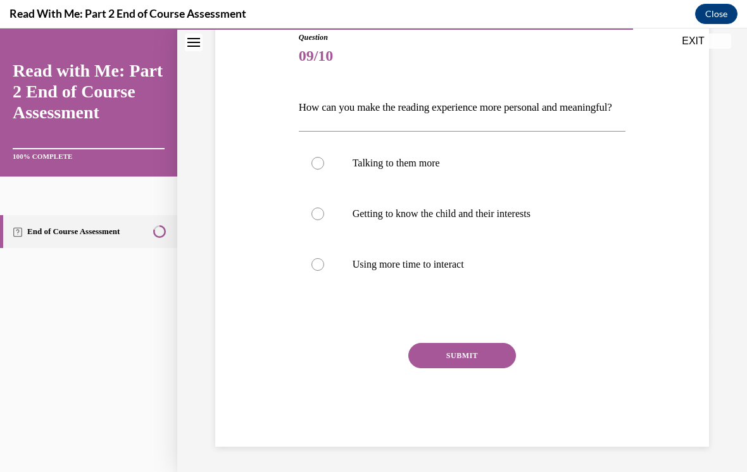
scroll to position [141, 0]
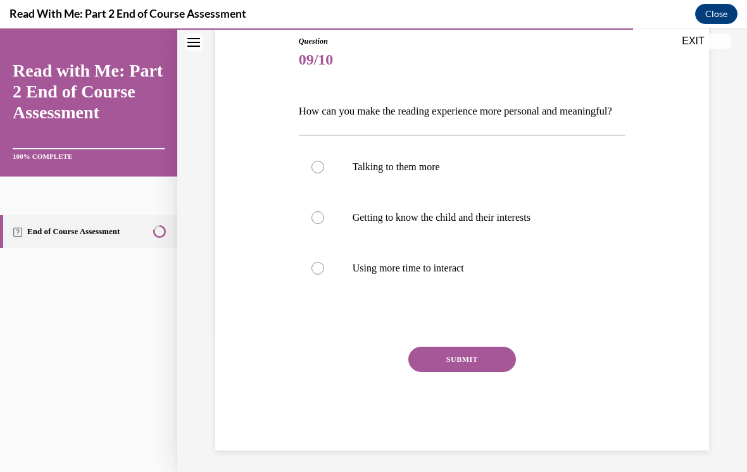
click at [513, 243] on label "Getting to know the child and their interests" at bounding box center [462, 218] width 327 height 51
click at [324, 224] on input "Getting to know the child and their interests" at bounding box center [318, 218] width 13 height 13
radio input "true"
click at [491, 372] on button "SUBMIT" at bounding box center [462, 359] width 108 height 25
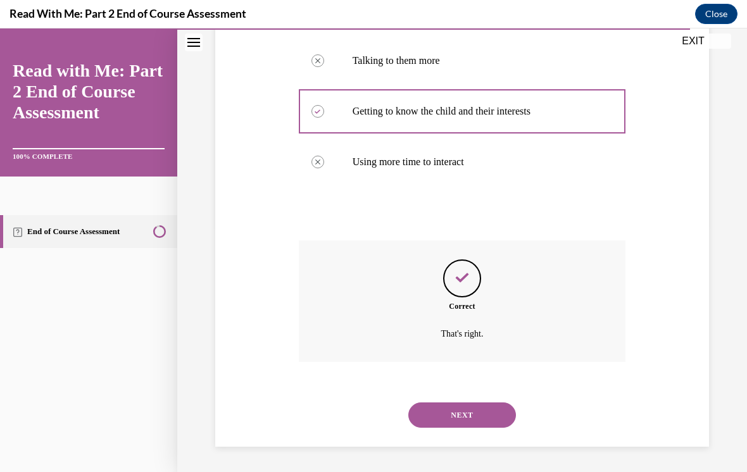
click at [476, 421] on button "NEXT" at bounding box center [462, 415] width 108 height 25
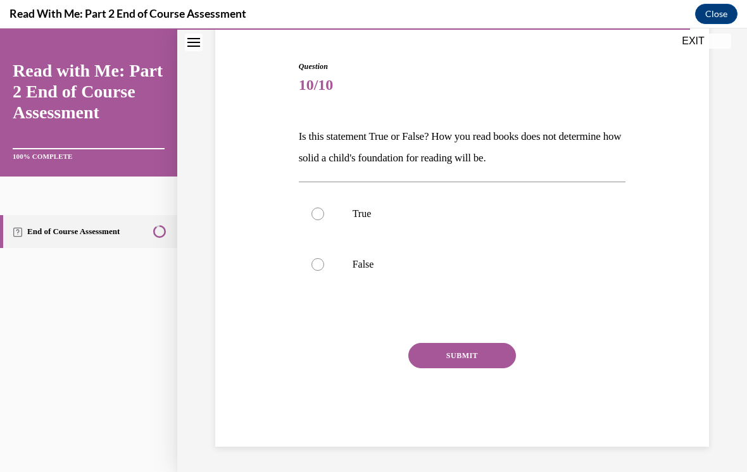
scroll to position [100, 0]
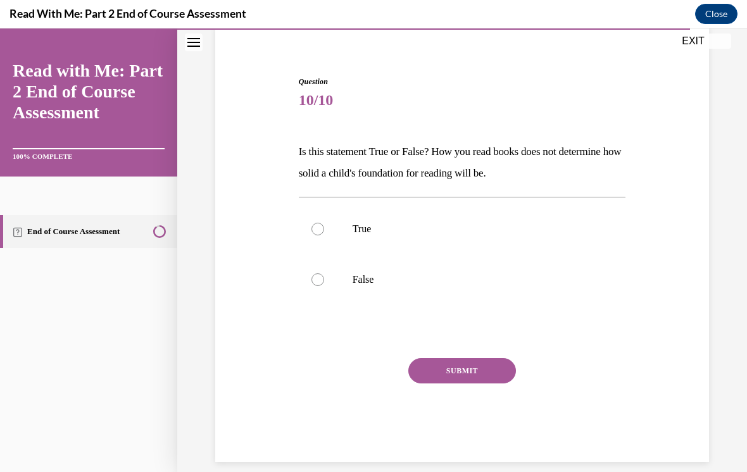
click at [467, 291] on label "False" at bounding box center [462, 280] width 327 height 51
click at [324, 286] on input "False" at bounding box center [318, 280] width 13 height 13
radio input "true"
click at [497, 371] on button "SUBMIT" at bounding box center [462, 370] width 108 height 25
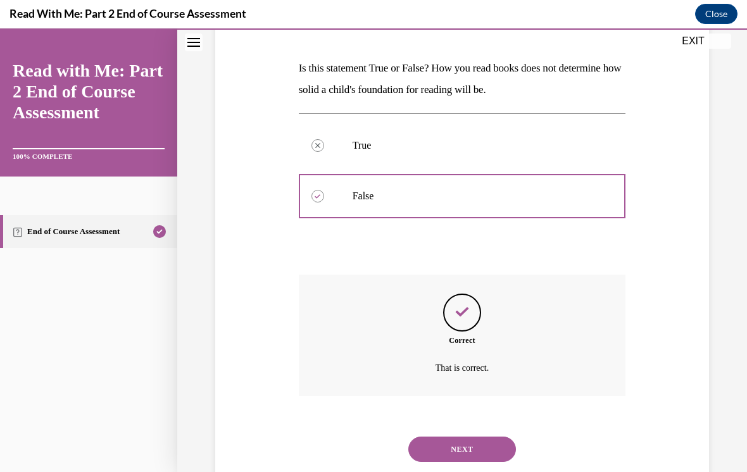
scroll to position [202, 0]
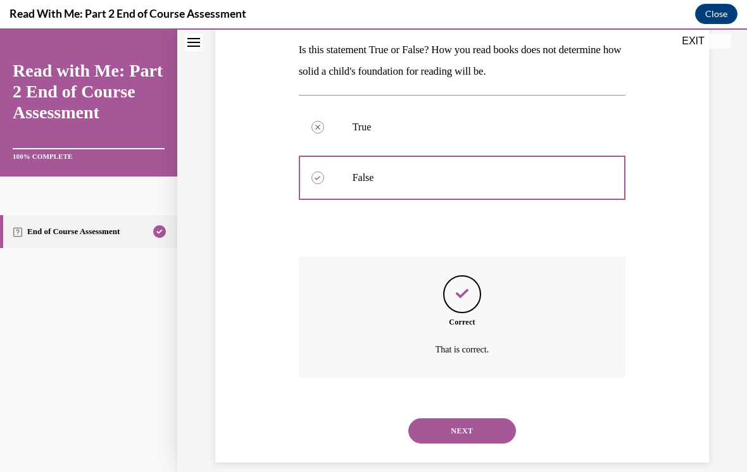
click at [483, 419] on button "NEXT" at bounding box center [462, 431] width 108 height 25
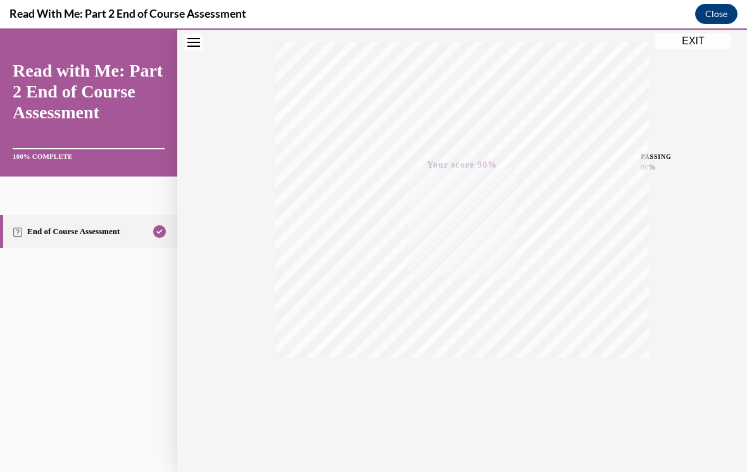
scroll to position [205, 0]
click at [690, 34] on button "EXIT" at bounding box center [693, 41] width 76 height 15
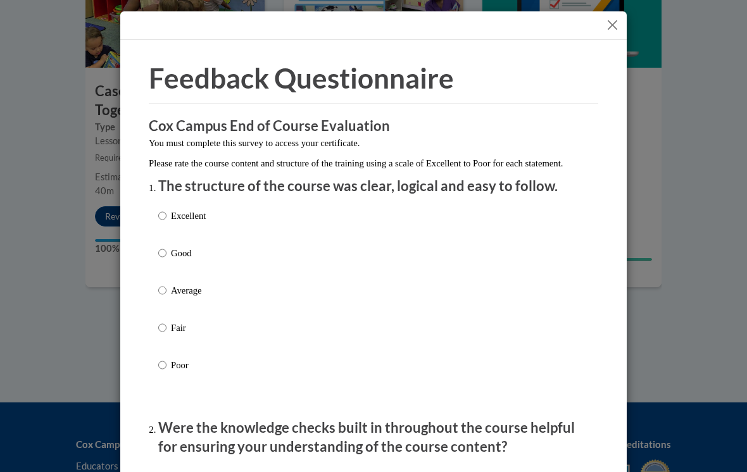
click at [616, 21] on button "Close" at bounding box center [613, 25] width 16 height 16
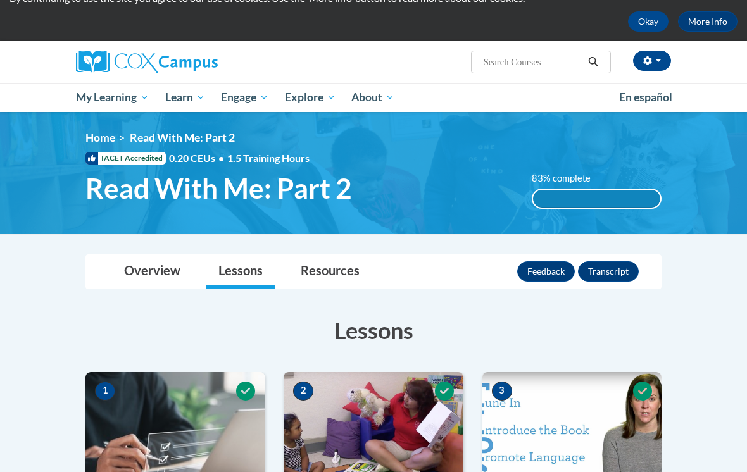
scroll to position [53, 0]
click at [0, 0] on span "My Course Progress" at bounding box center [0, 0] width 0 height 0
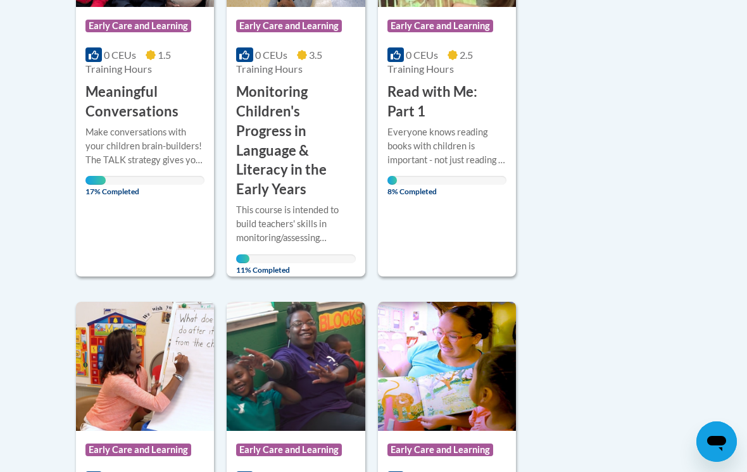
scroll to position [811, 0]
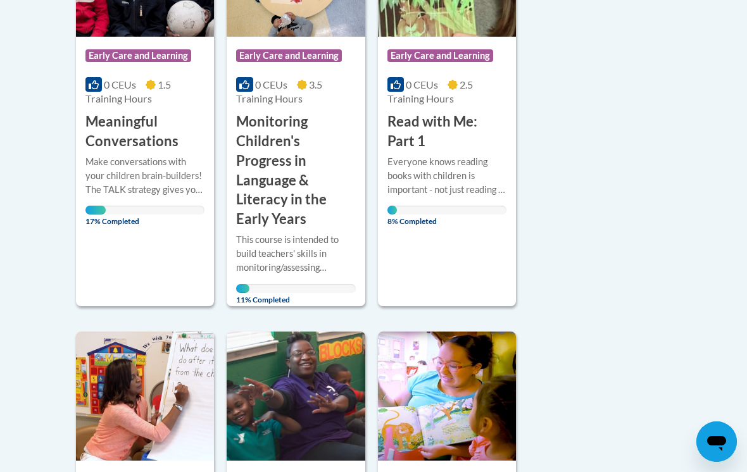
click at [106, 206] on span "17% Completed" at bounding box center [95, 216] width 20 height 20
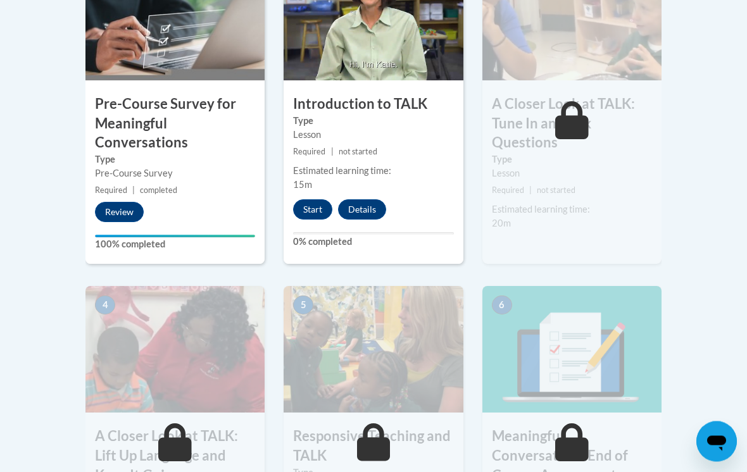
scroll to position [481, 0]
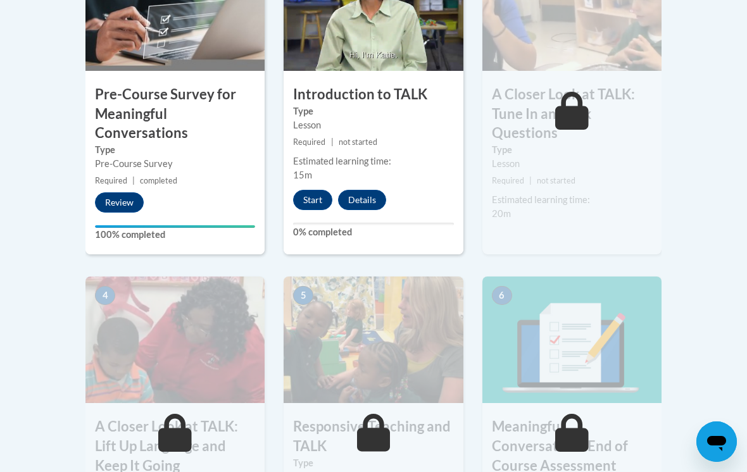
click at [315, 197] on button "Start" at bounding box center [312, 200] width 39 height 20
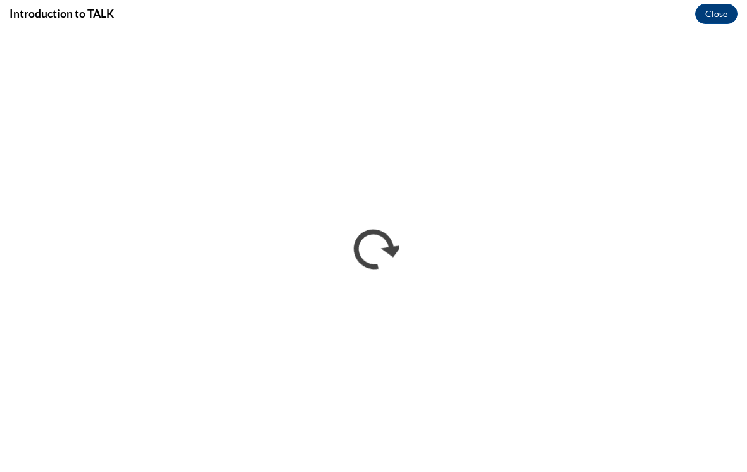
scroll to position [0, 0]
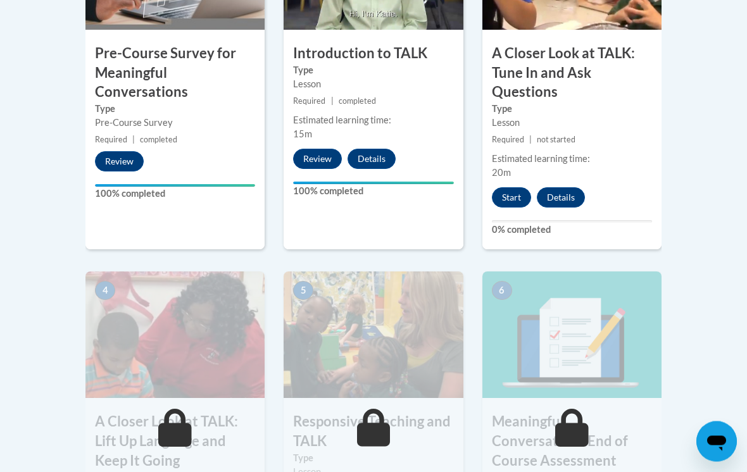
scroll to position [522, 0]
click at [524, 198] on button "Start" at bounding box center [511, 197] width 39 height 20
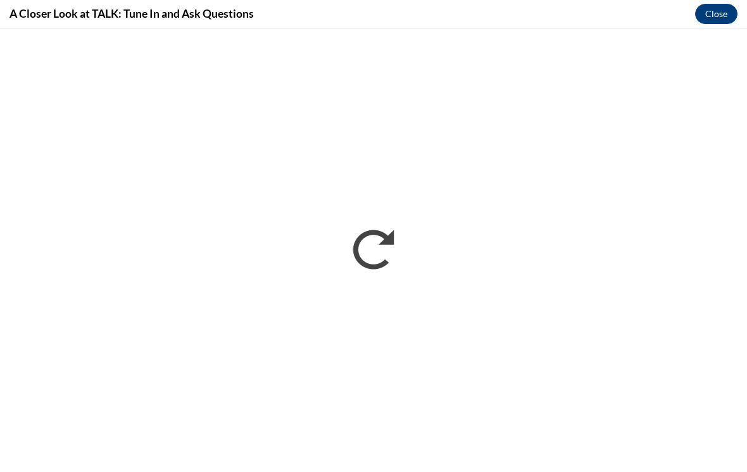
scroll to position [0, 0]
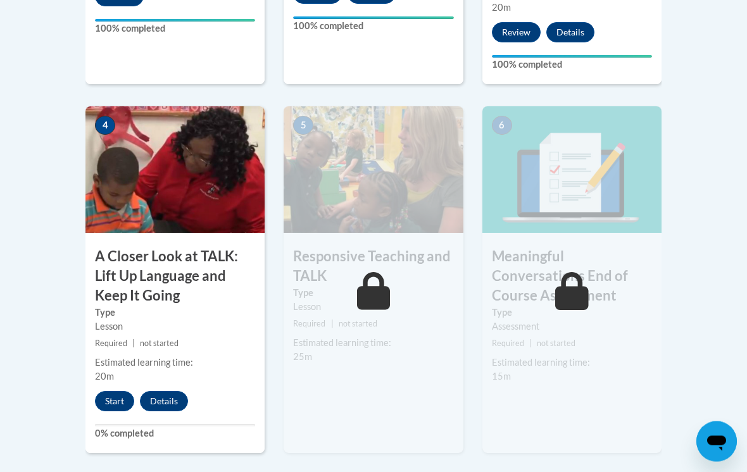
click at [118, 396] on button "Start" at bounding box center [114, 402] width 39 height 20
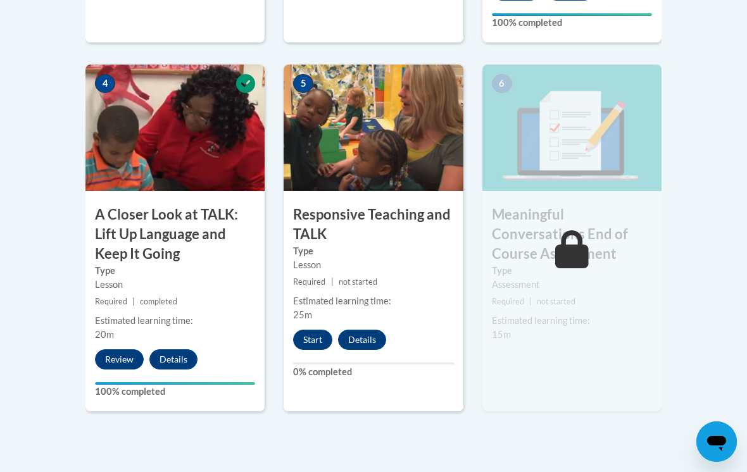
scroll to position [729, 0]
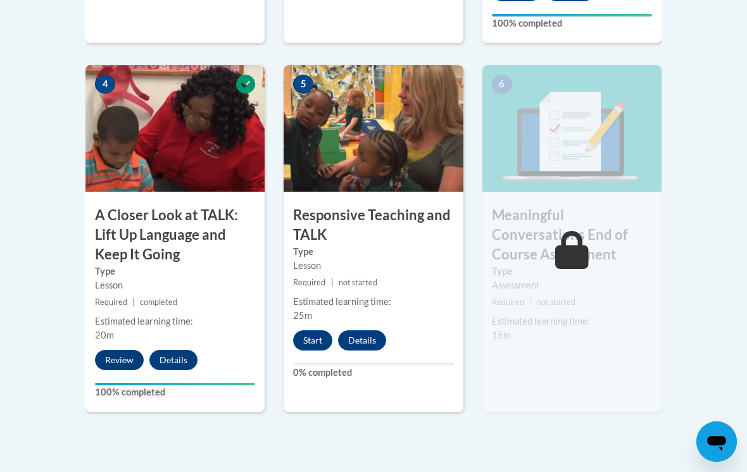
click at [319, 331] on button "Start" at bounding box center [312, 341] width 39 height 20
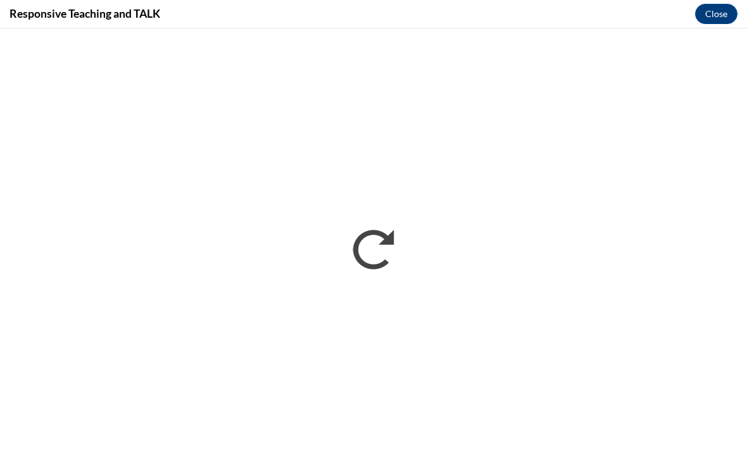
scroll to position [0, 0]
